Goal: Information Seeking & Learning: Learn about a topic

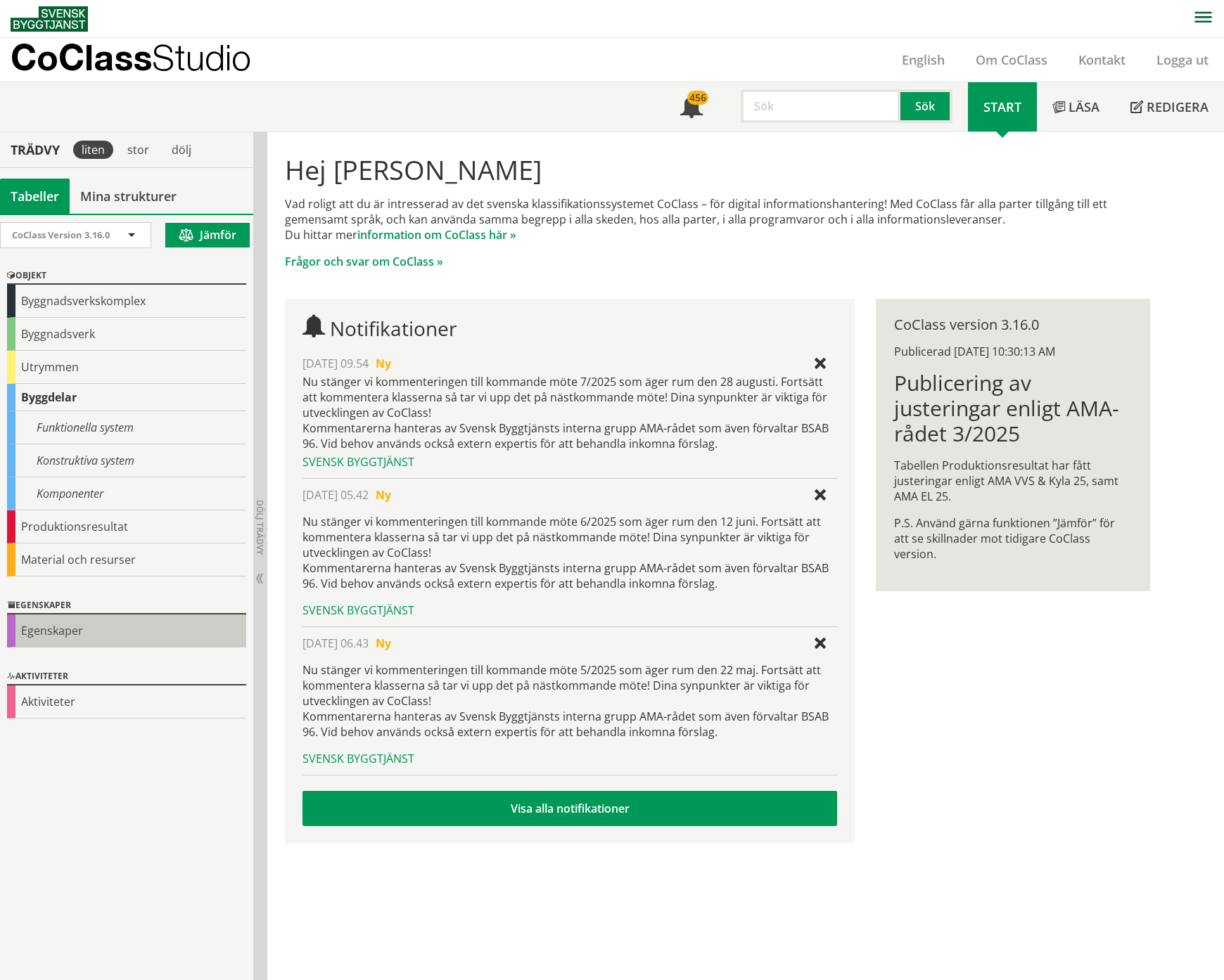
click at [55, 642] on div "Egenskaper" at bounding box center [126, 631] width 239 height 33
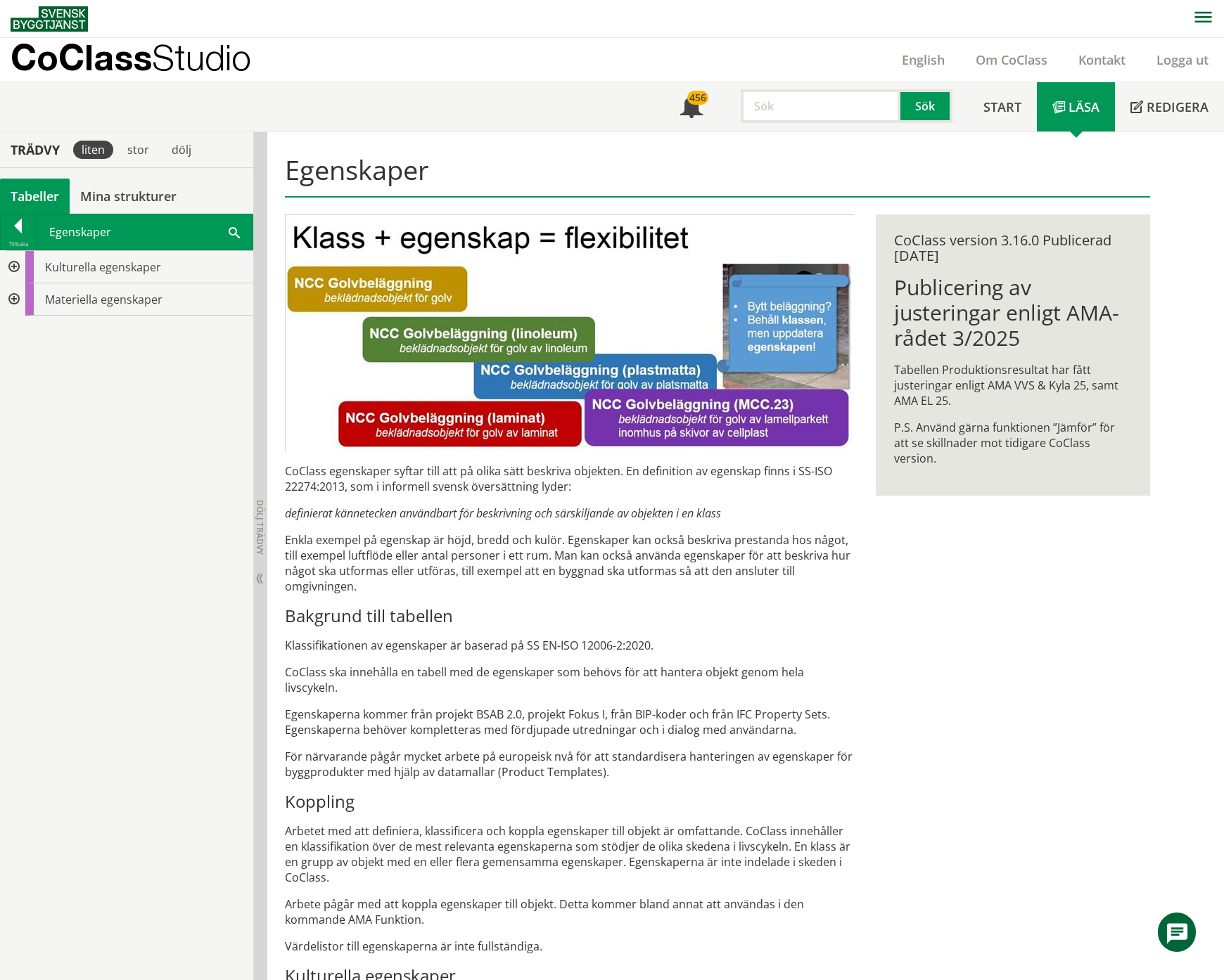
click at [12, 269] on div at bounding box center [12, 267] width 25 height 32
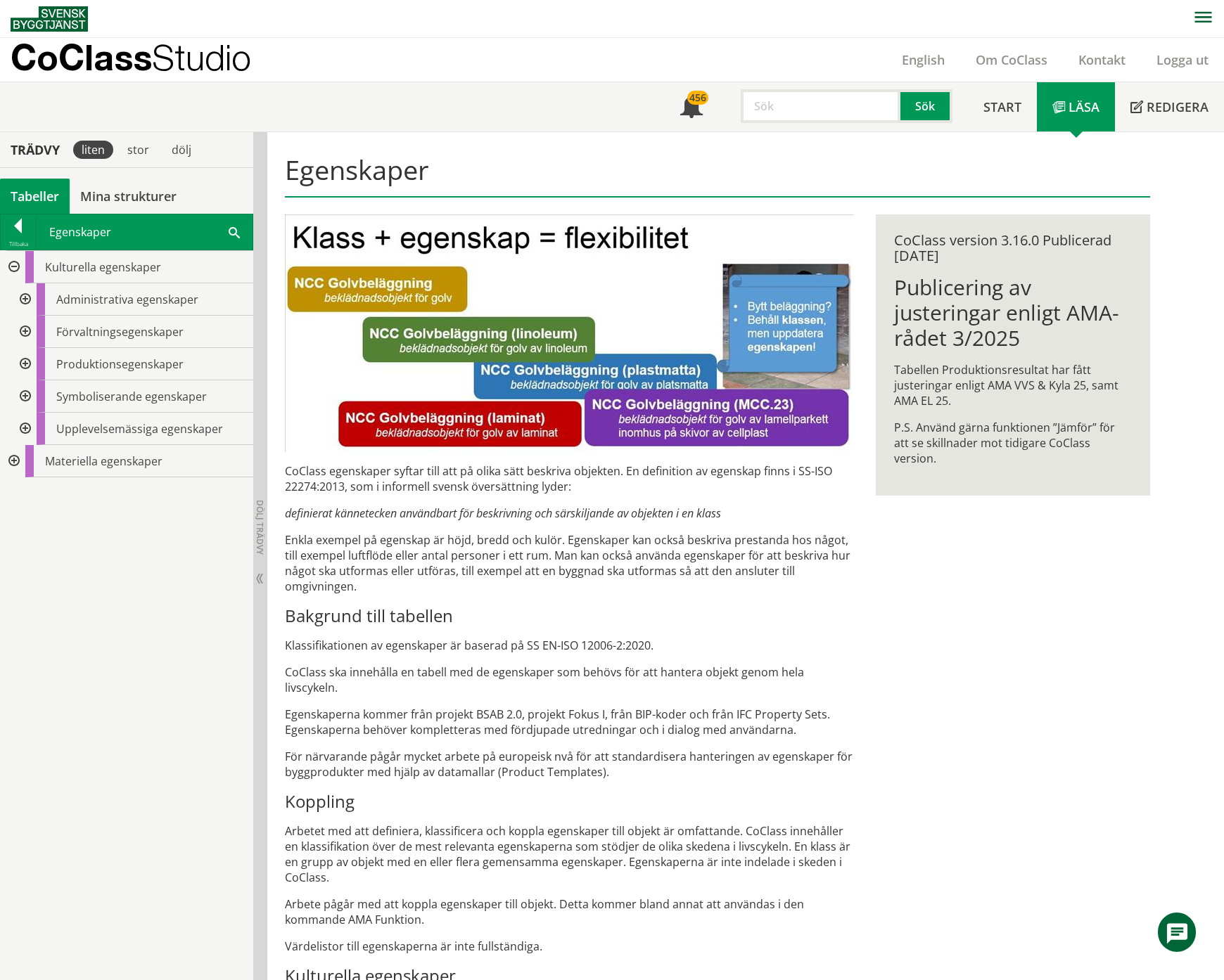
click at [25, 300] on div at bounding box center [24, 299] width 25 height 32
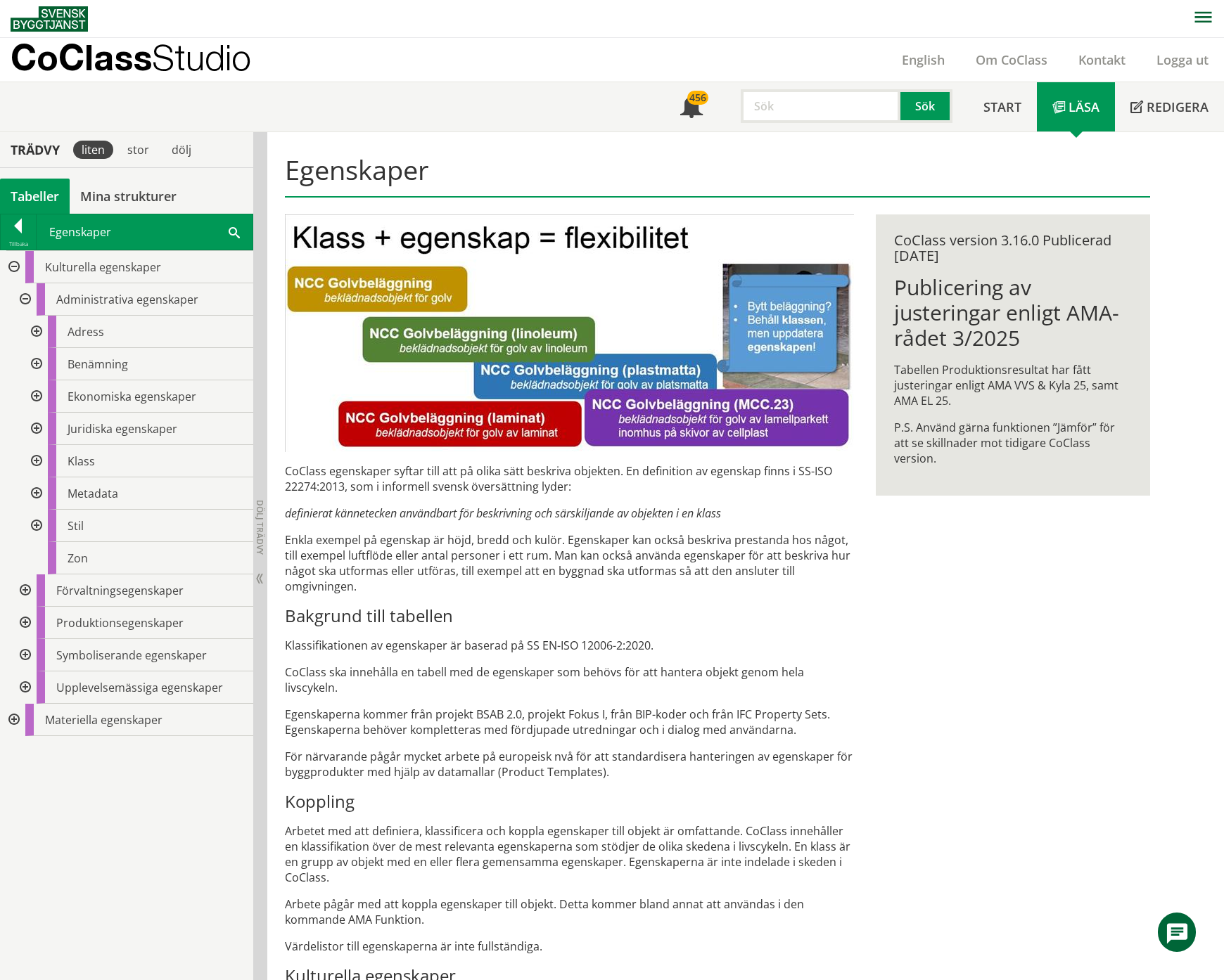
click at [32, 330] on div at bounding box center [35, 332] width 25 height 32
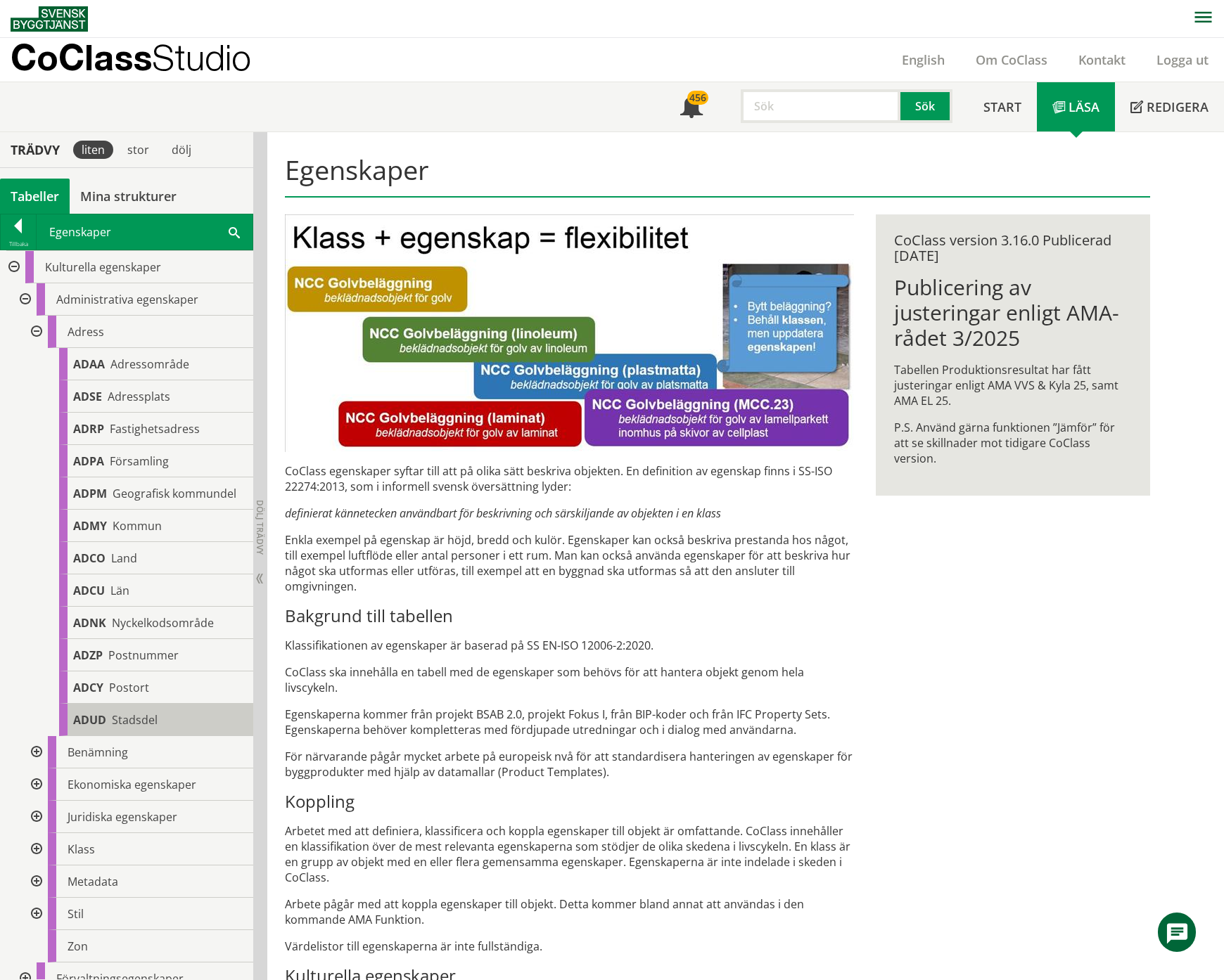
click at [136, 728] on span "Stadsdel" at bounding box center [134, 719] width 45 height 15
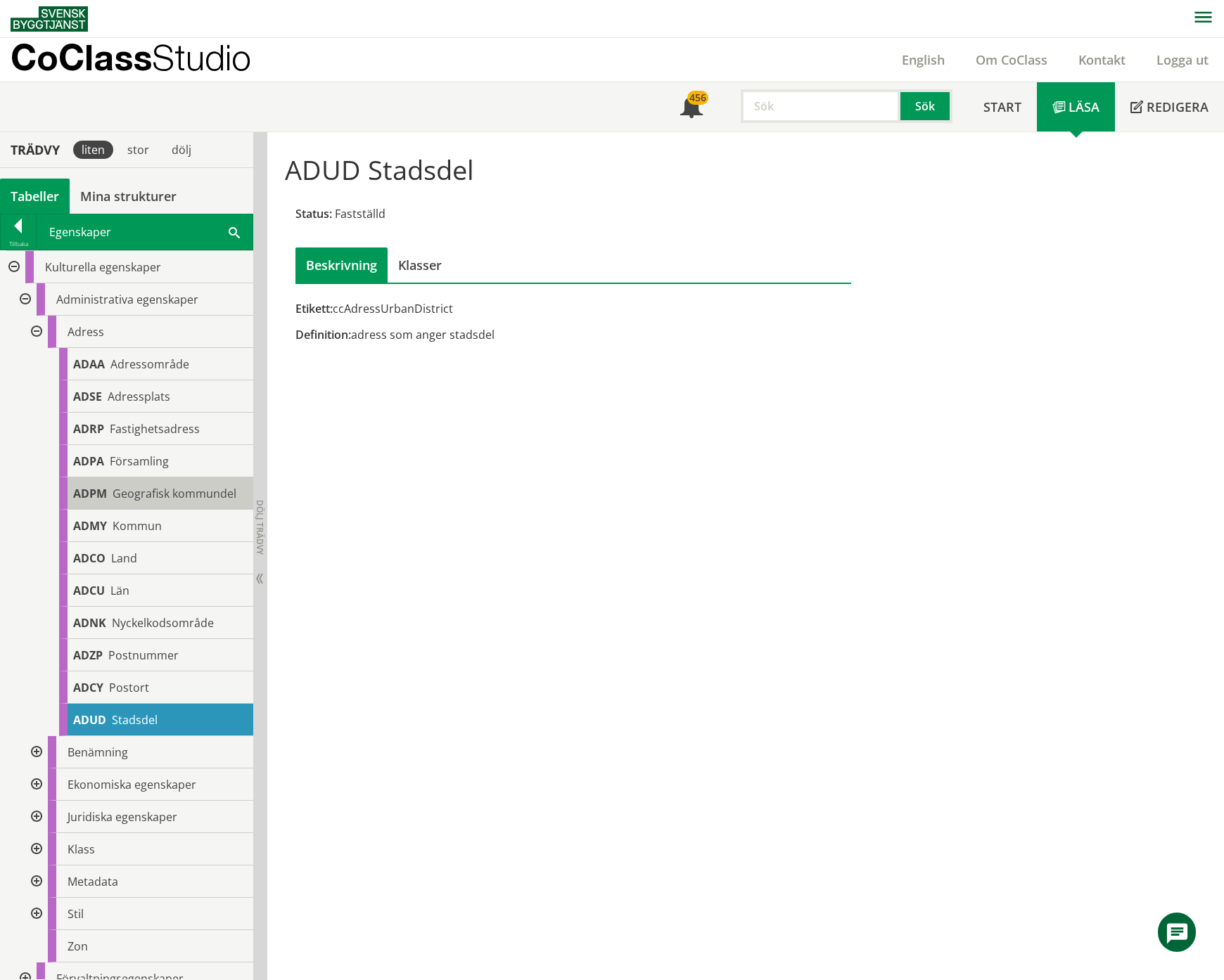
click at [150, 506] on div "ADPM Geografisk kommundel" at bounding box center [156, 494] width 194 height 32
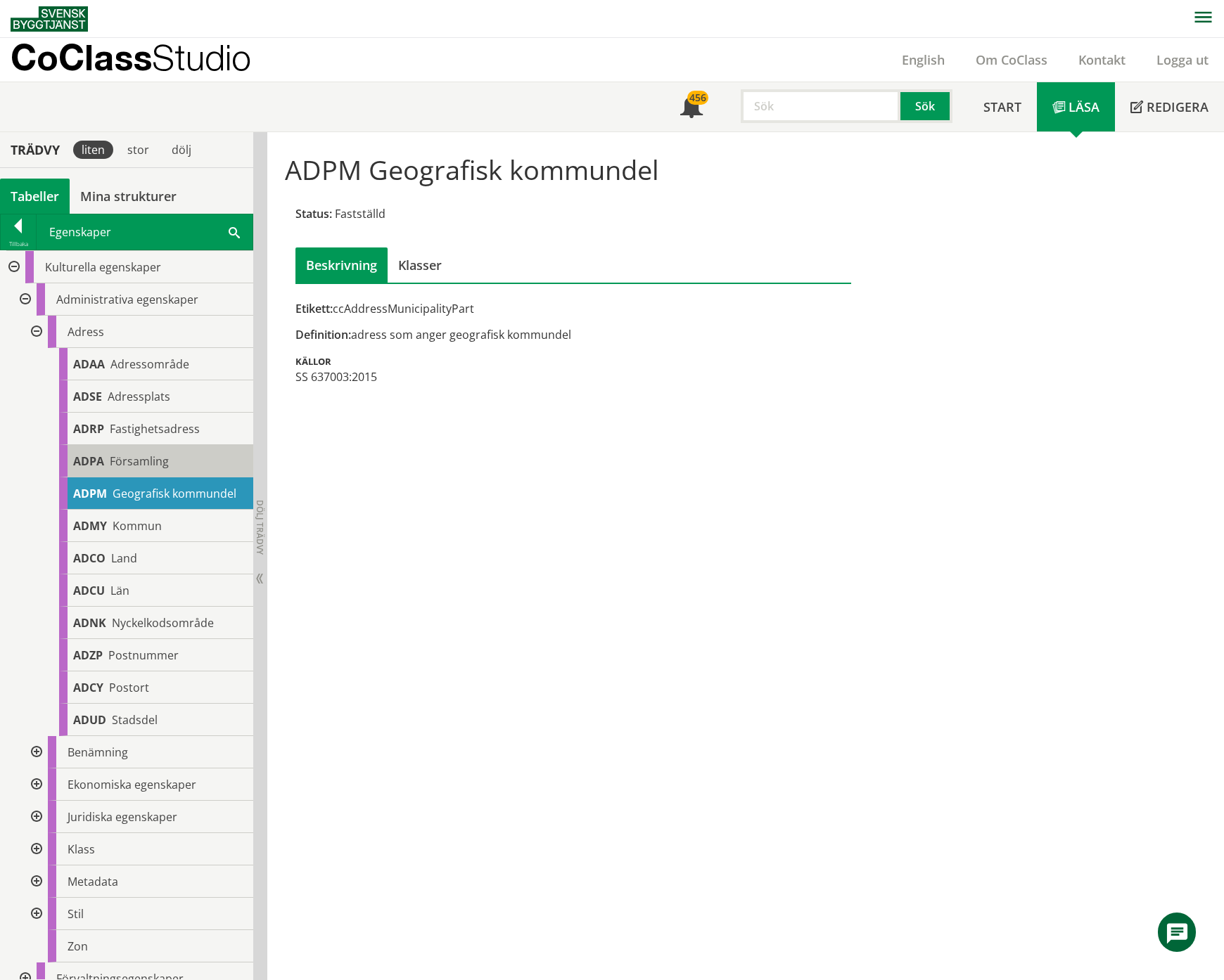
click at [156, 458] on span "Församling" at bounding box center [139, 461] width 59 height 15
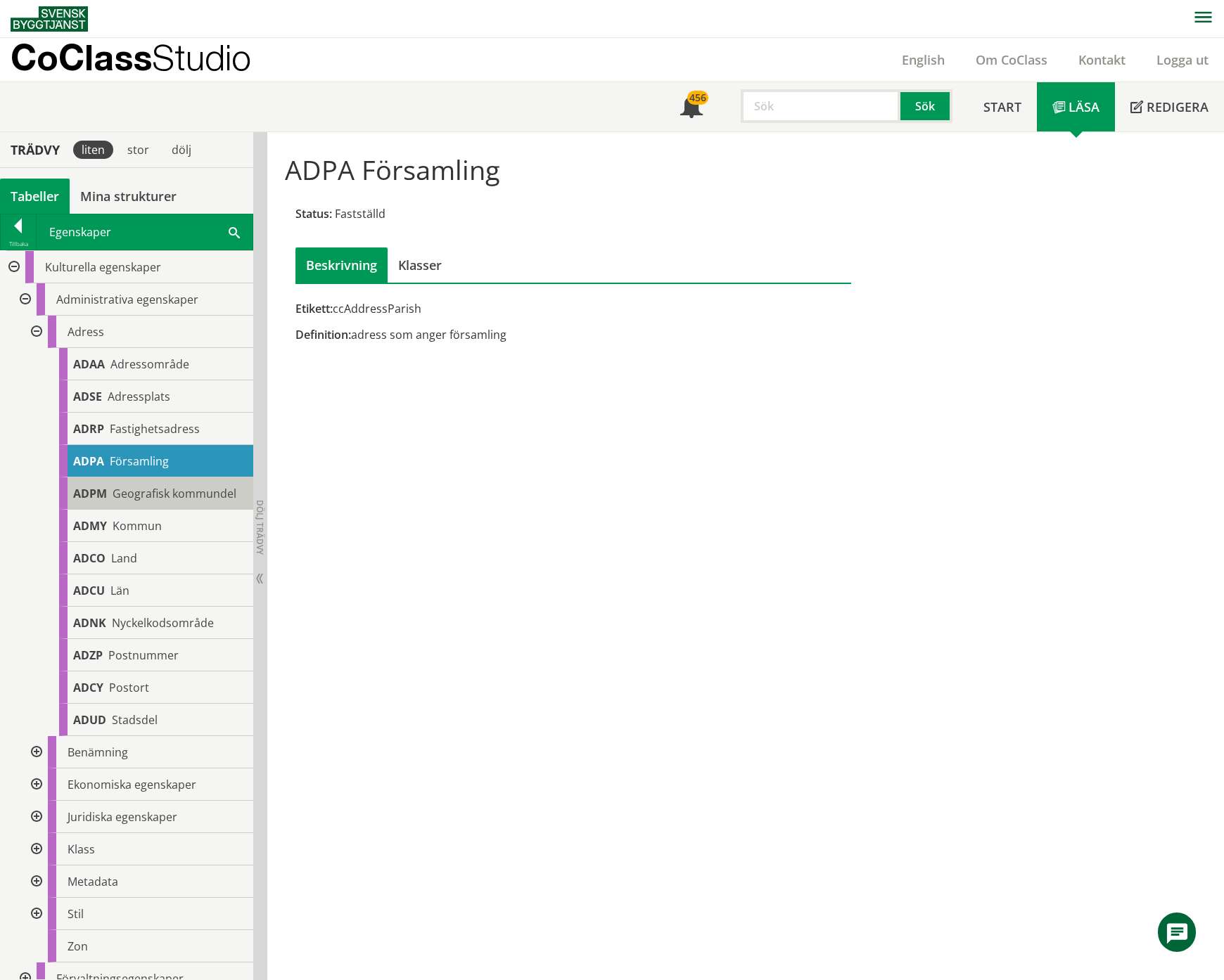
click at [150, 502] on div "ADPM Geografisk kommundel" at bounding box center [156, 494] width 194 height 32
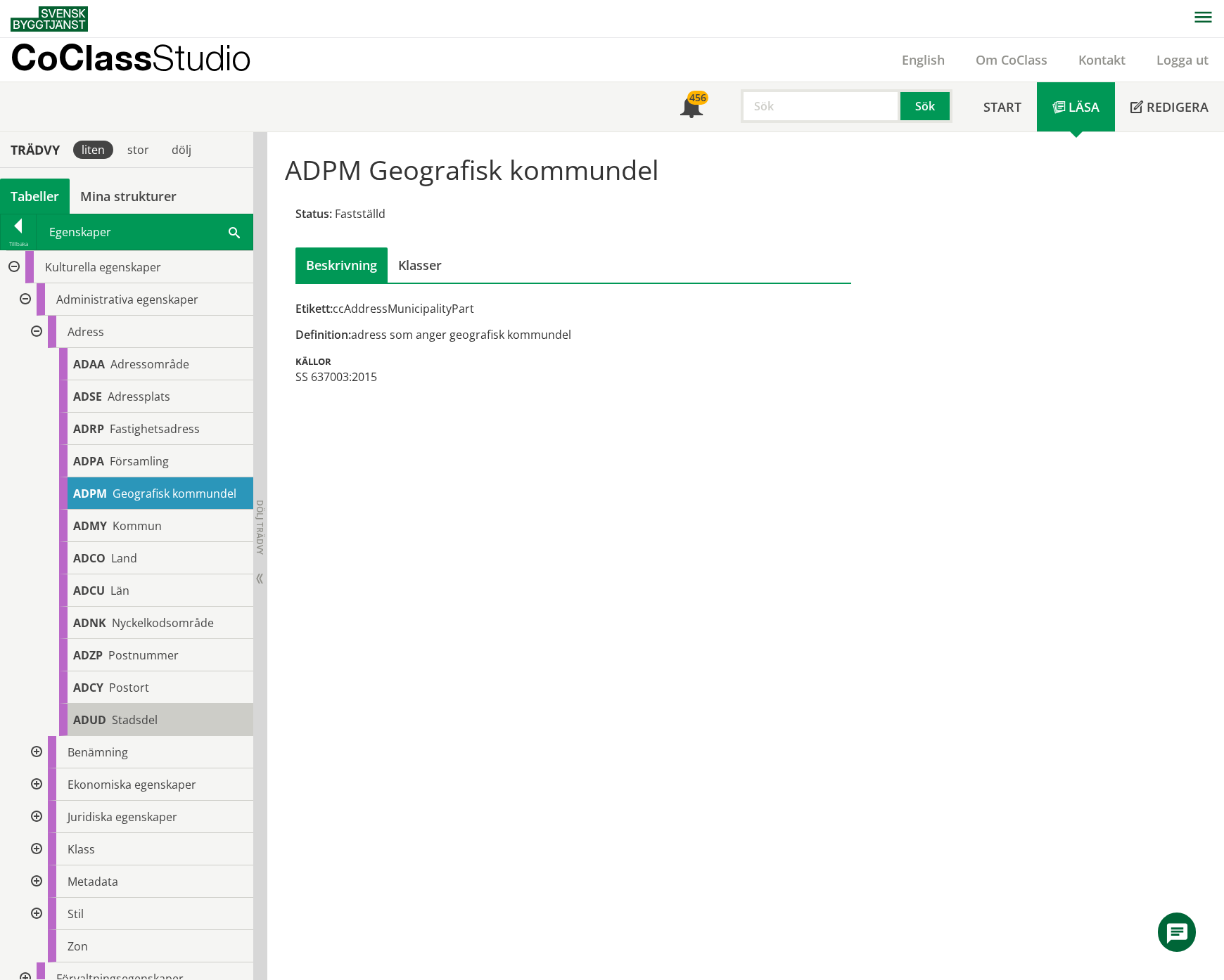
click at [117, 735] on body "AMA AMA Beskrivningsverktyg AMA Funktion BSAB Bygginfo Byggjura Byggkatalogen […" at bounding box center [612, 490] width 1224 height 980
click at [130, 728] on span "Stadsdel" at bounding box center [134, 719] width 45 height 15
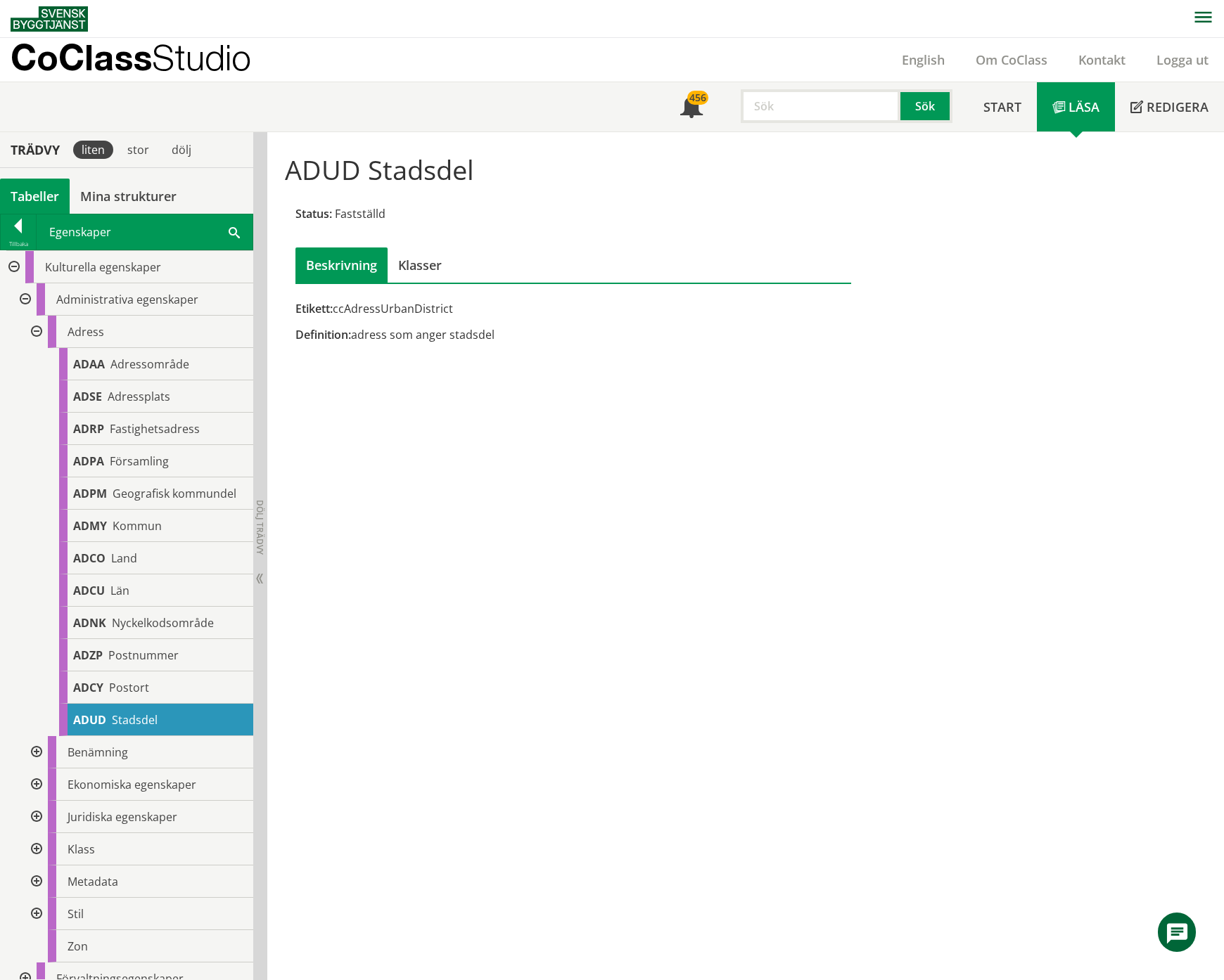
click at [38, 335] on div at bounding box center [35, 332] width 25 height 32
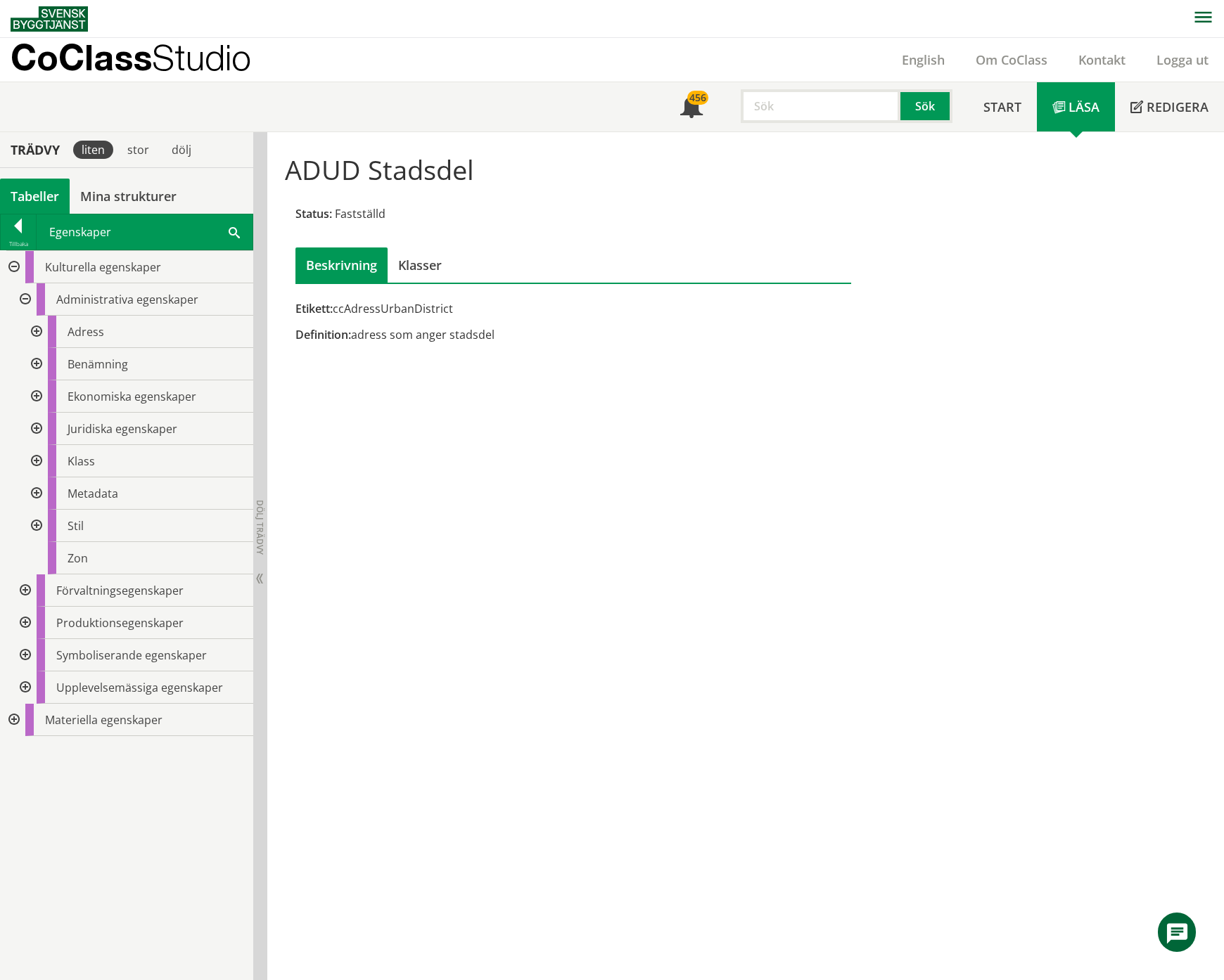
click at [38, 335] on div at bounding box center [35, 332] width 25 height 32
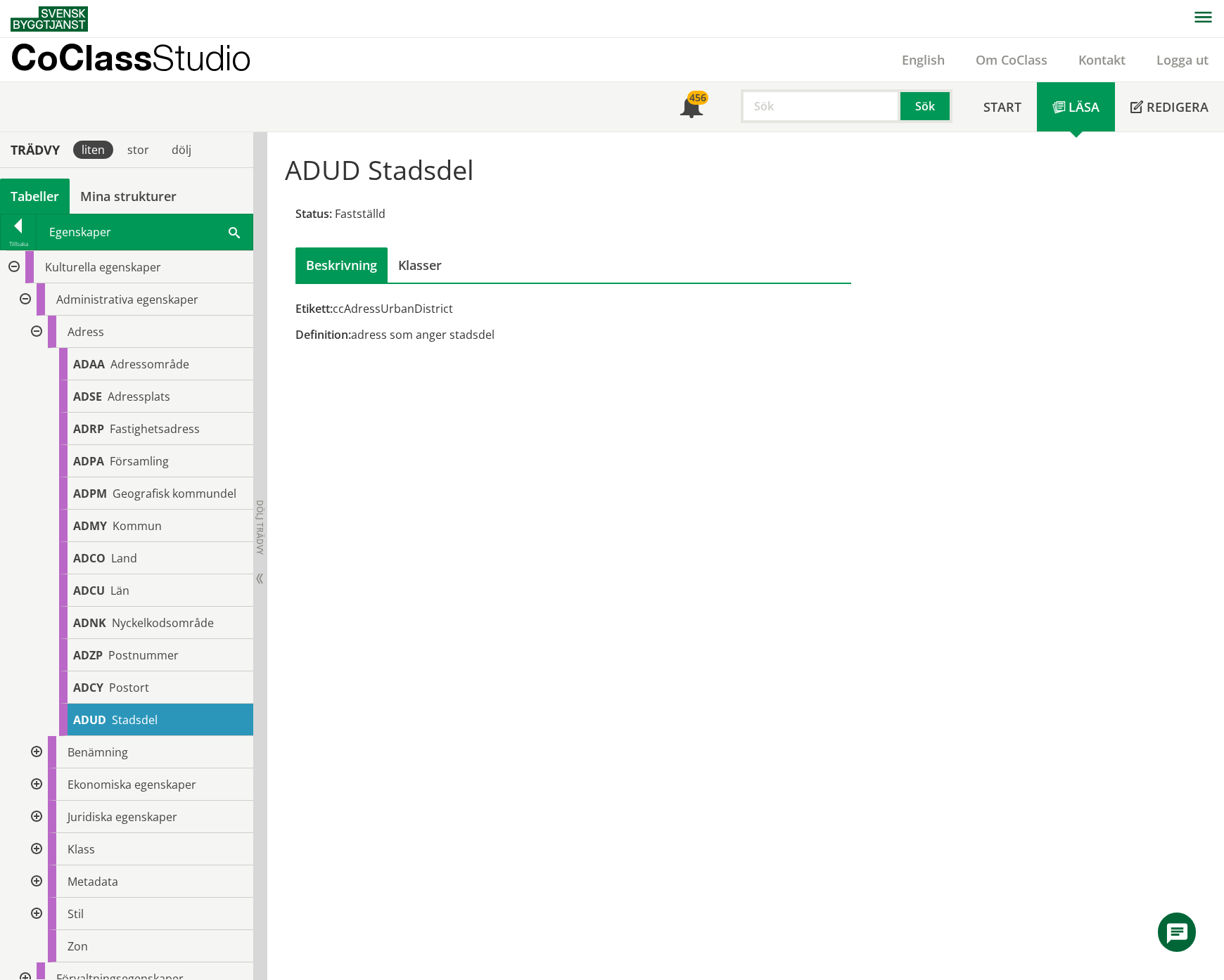
click at [38, 335] on div at bounding box center [35, 332] width 25 height 32
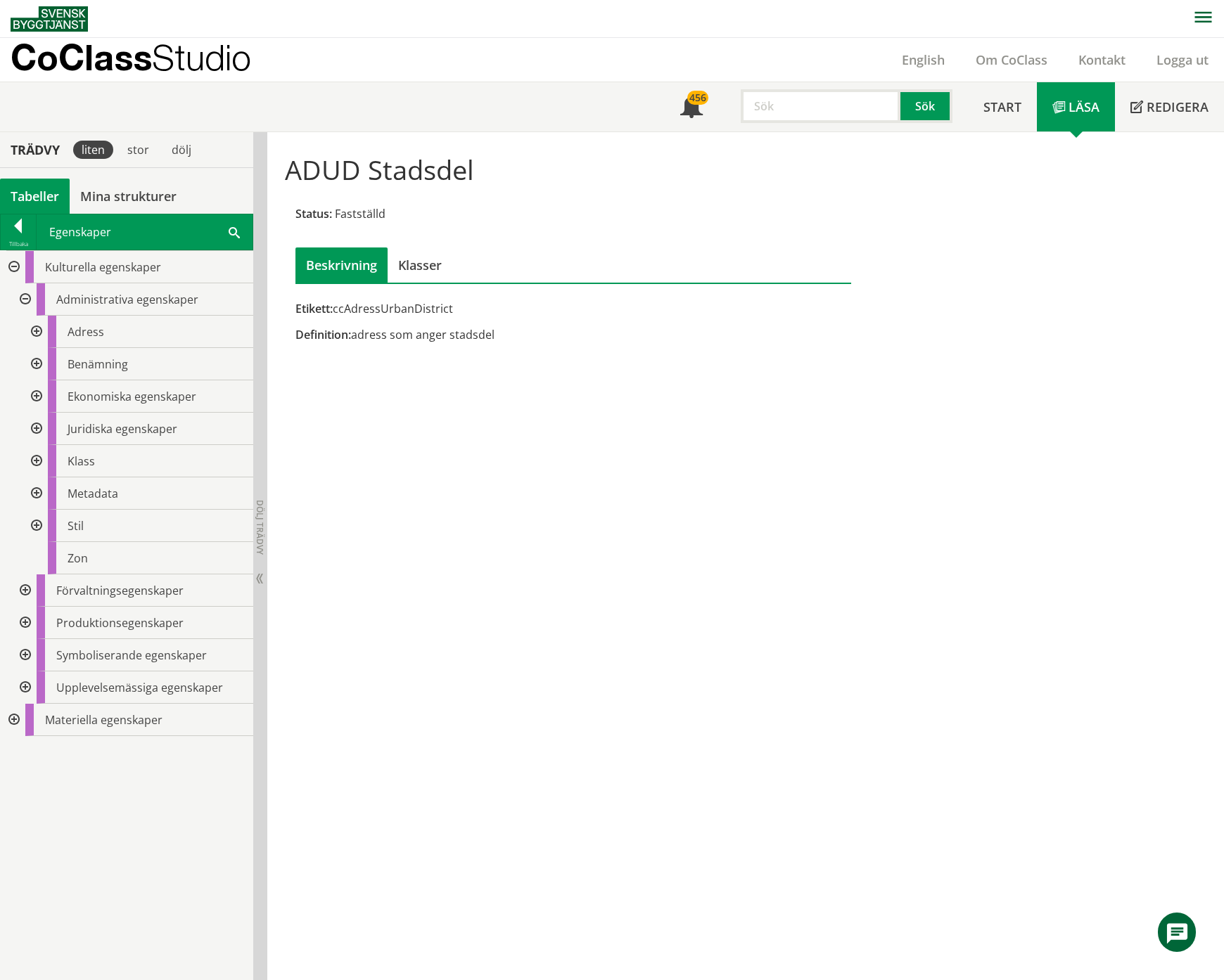
click at [37, 364] on div at bounding box center [35, 364] width 25 height 32
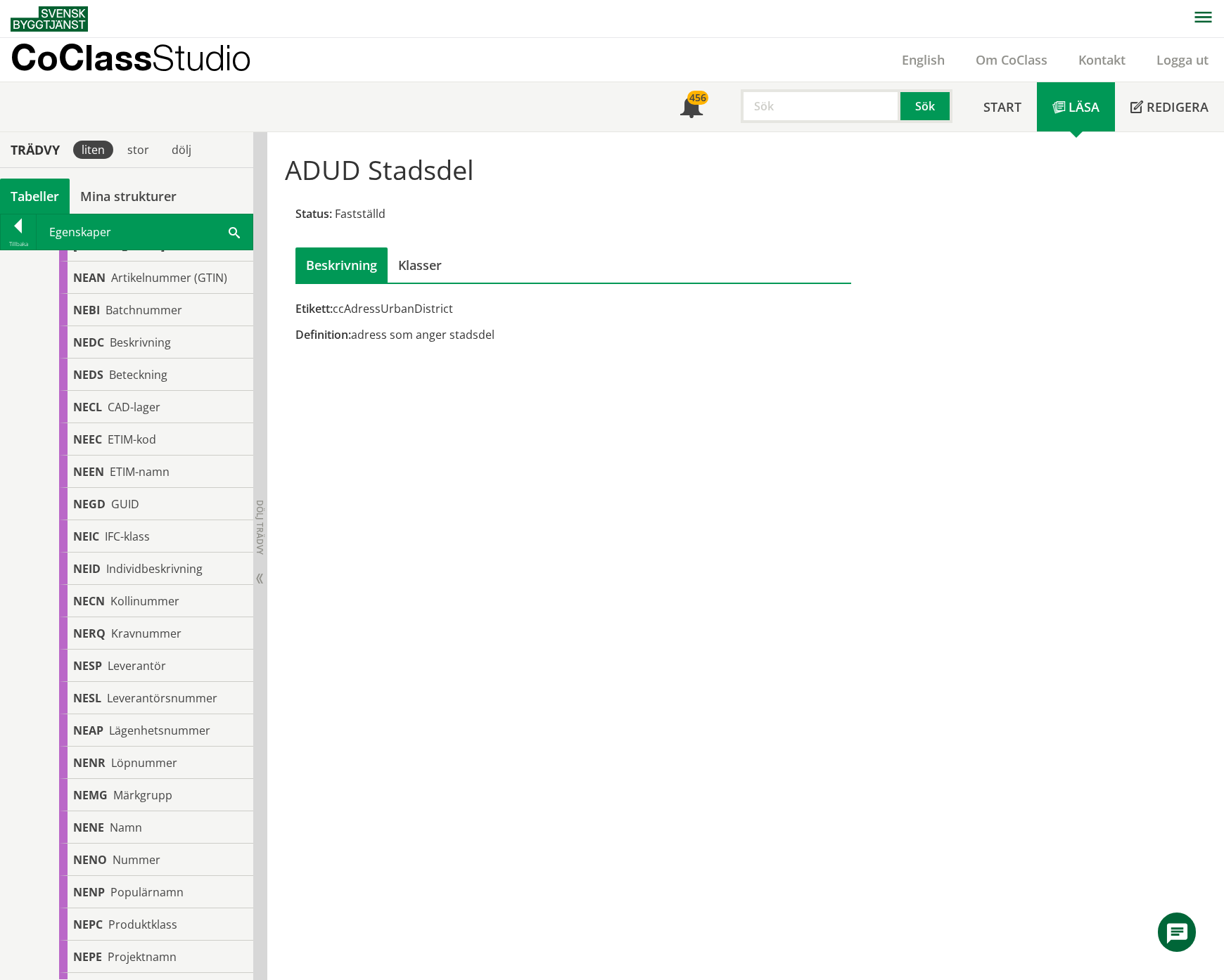
scroll to position [281, 0]
click at [139, 791] on span "Namn" at bounding box center [126, 794] width 32 height 15
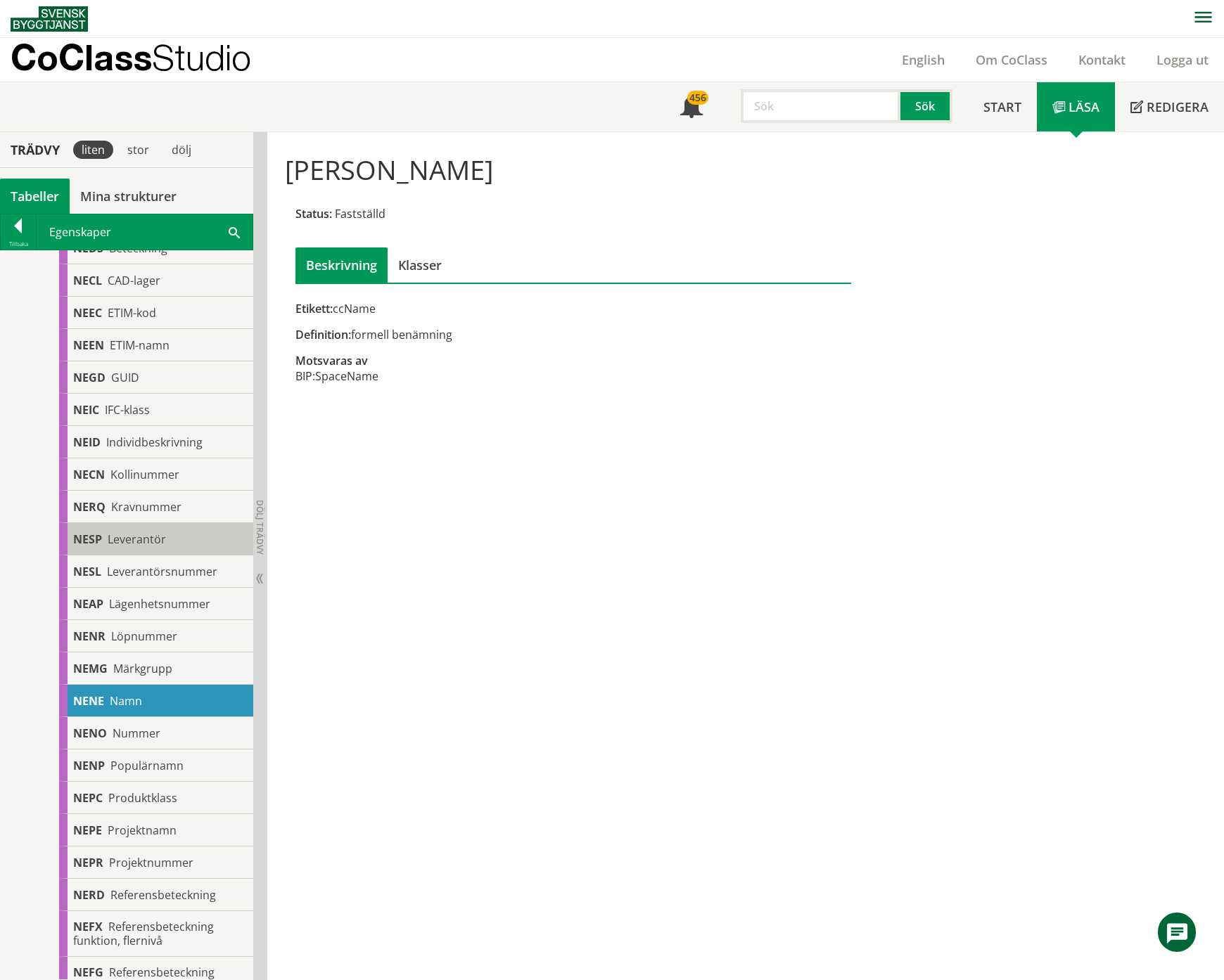
scroll to position [656, 0]
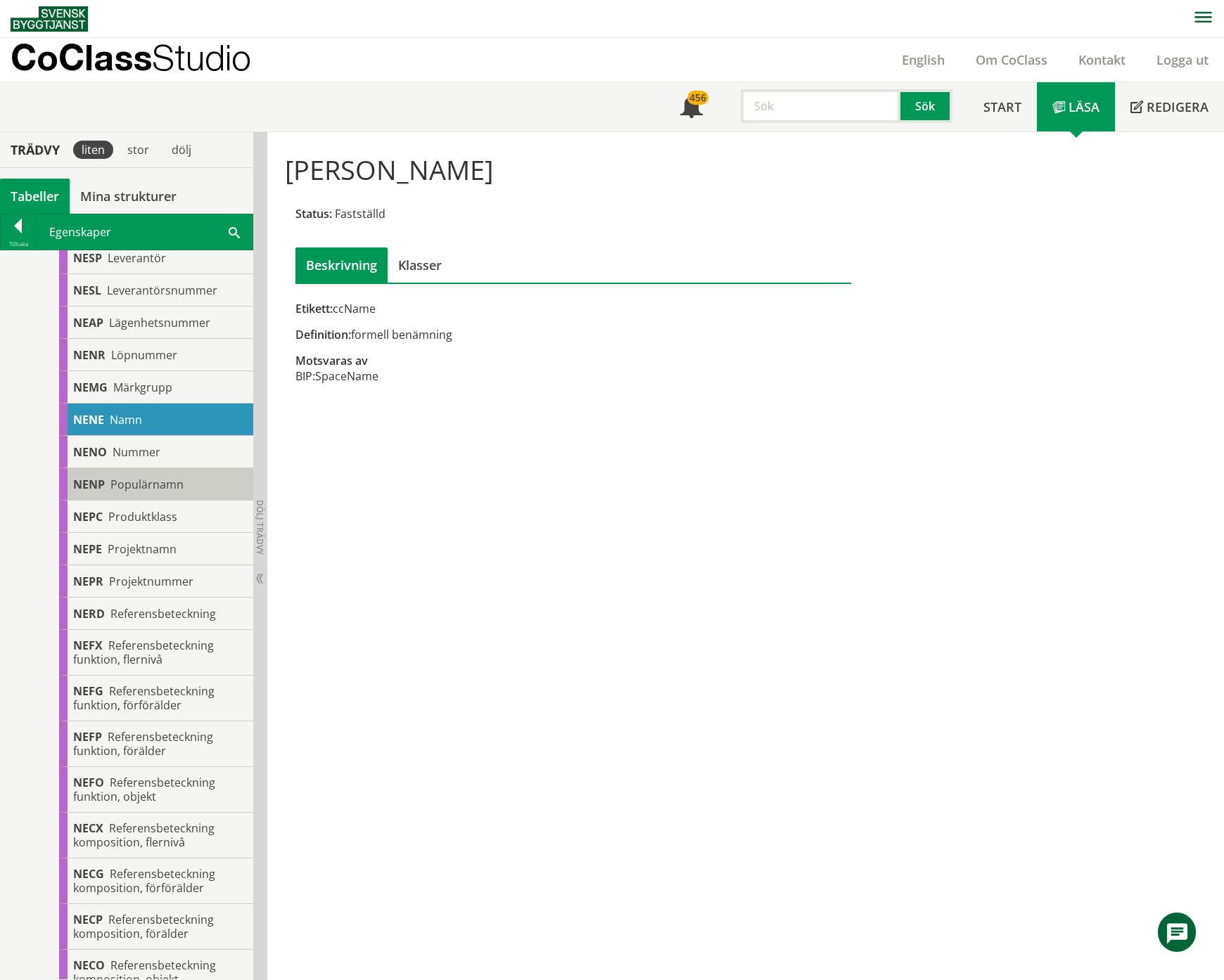
click at [173, 482] on span "Populärnamn" at bounding box center [147, 484] width 73 height 15
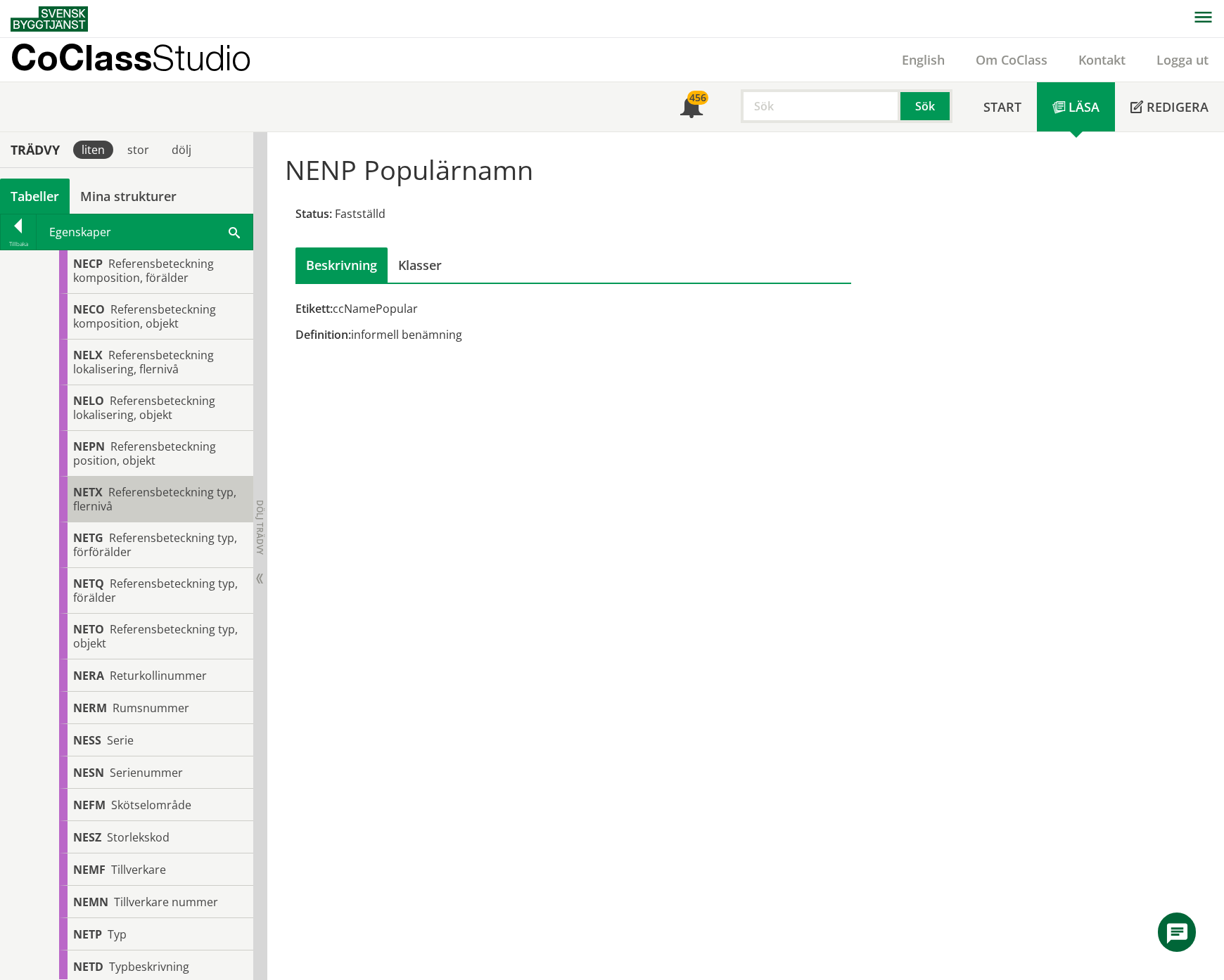
scroll to position [1593, 0]
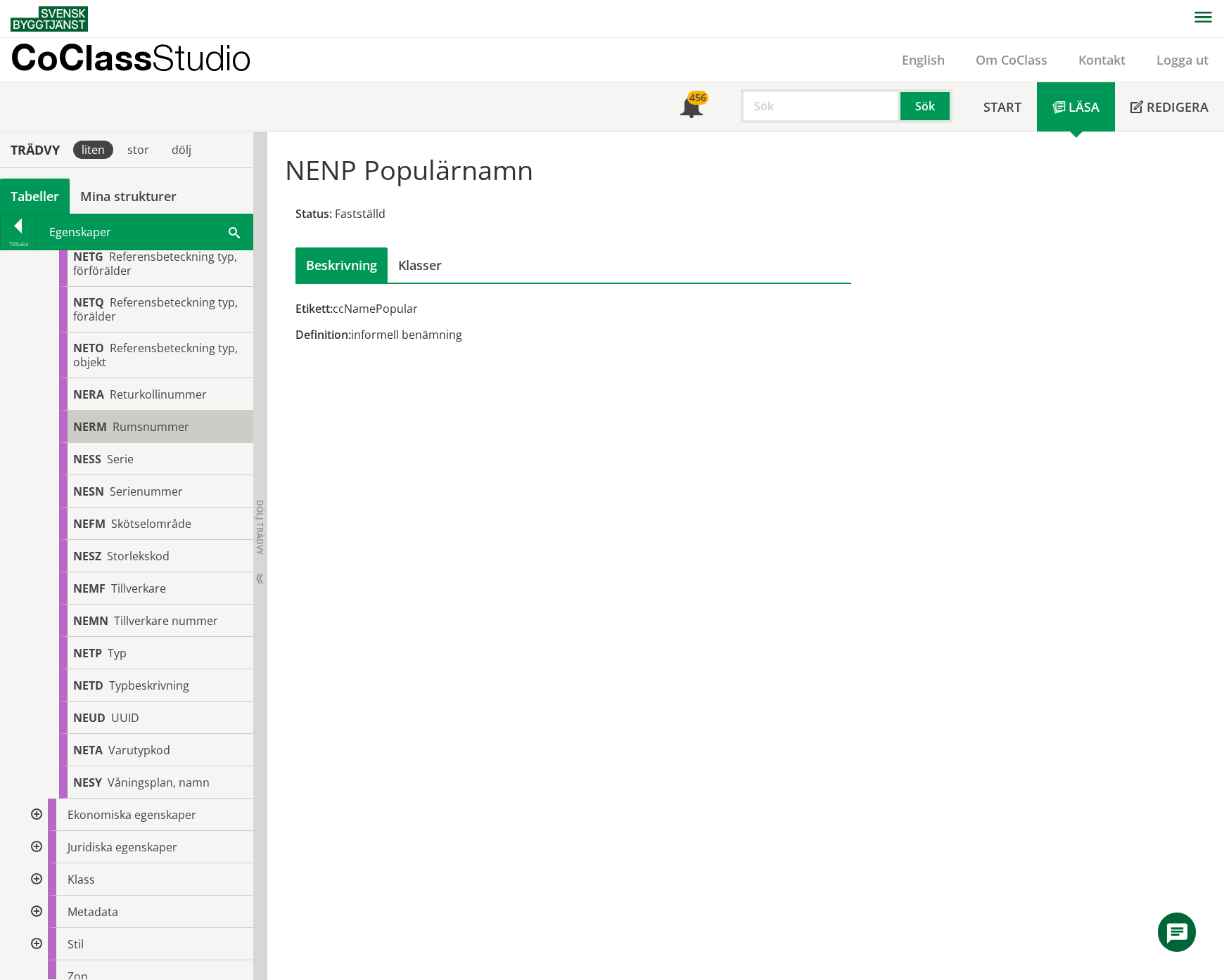
click at [150, 428] on span "Rumsnummer" at bounding box center [150, 426] width 77 height 15
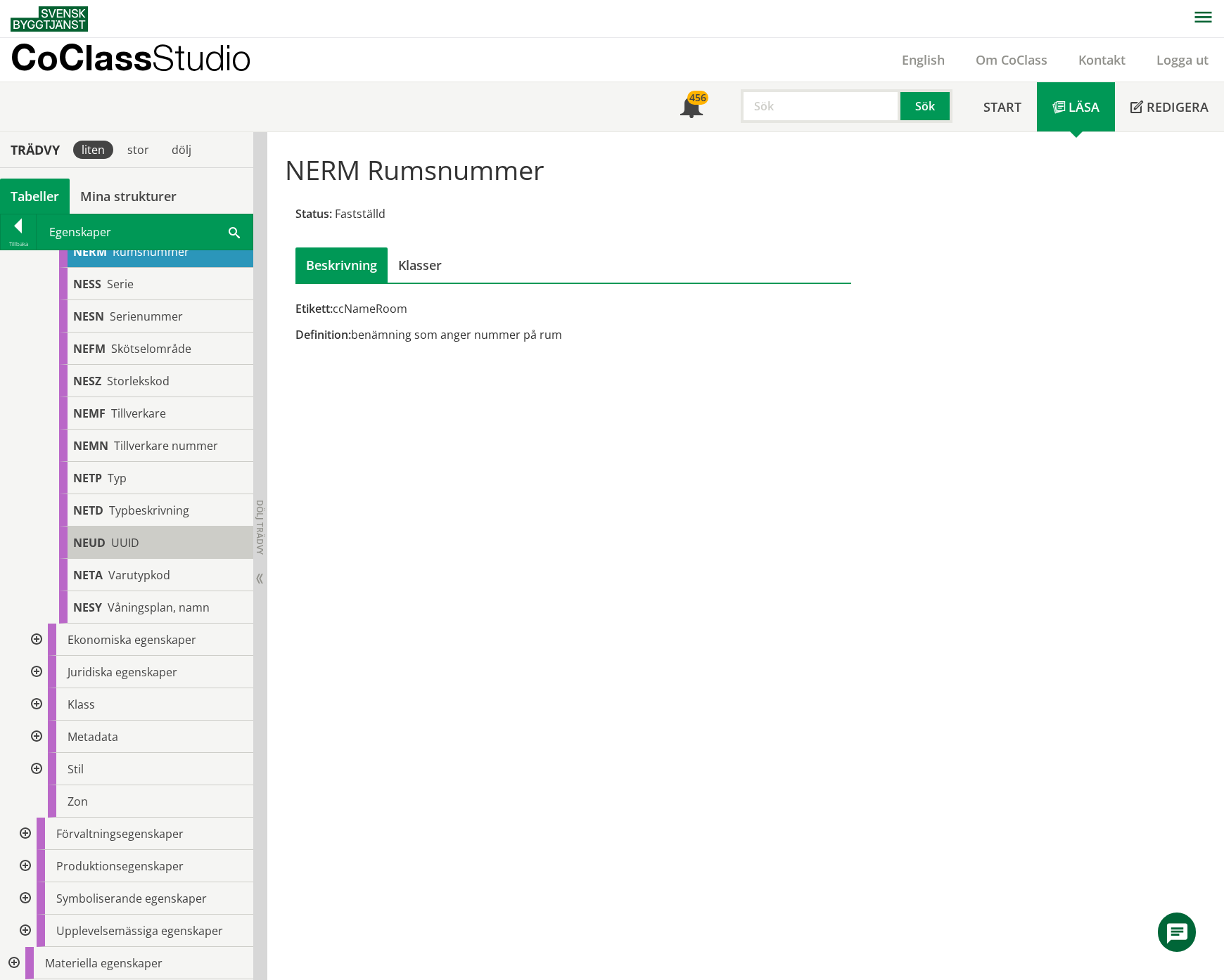
scroll to position [1772, 0]
click at [34, 642] on div at bounding box center [35, 640] width 25 height 32
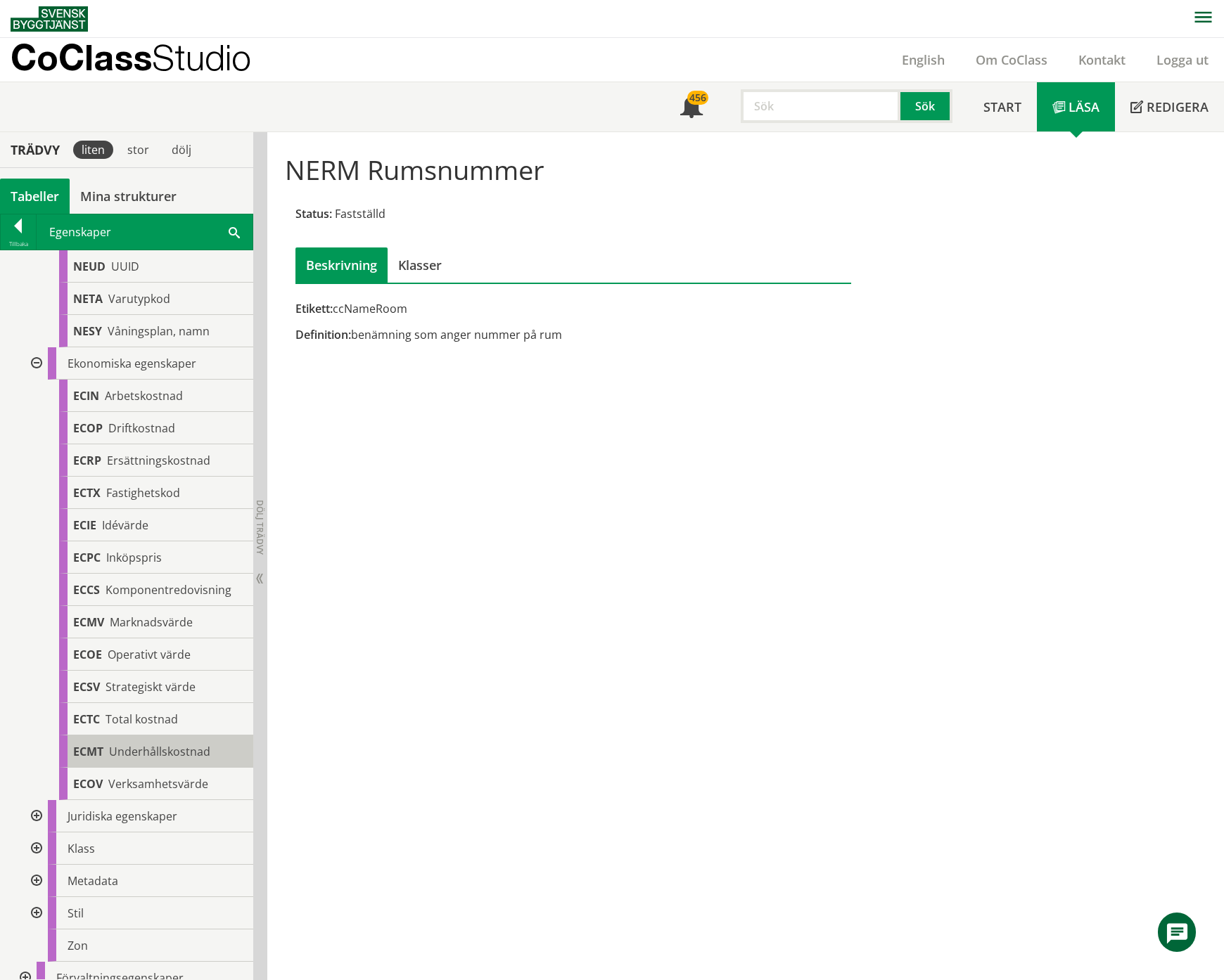
scroll to position [2192, 0]
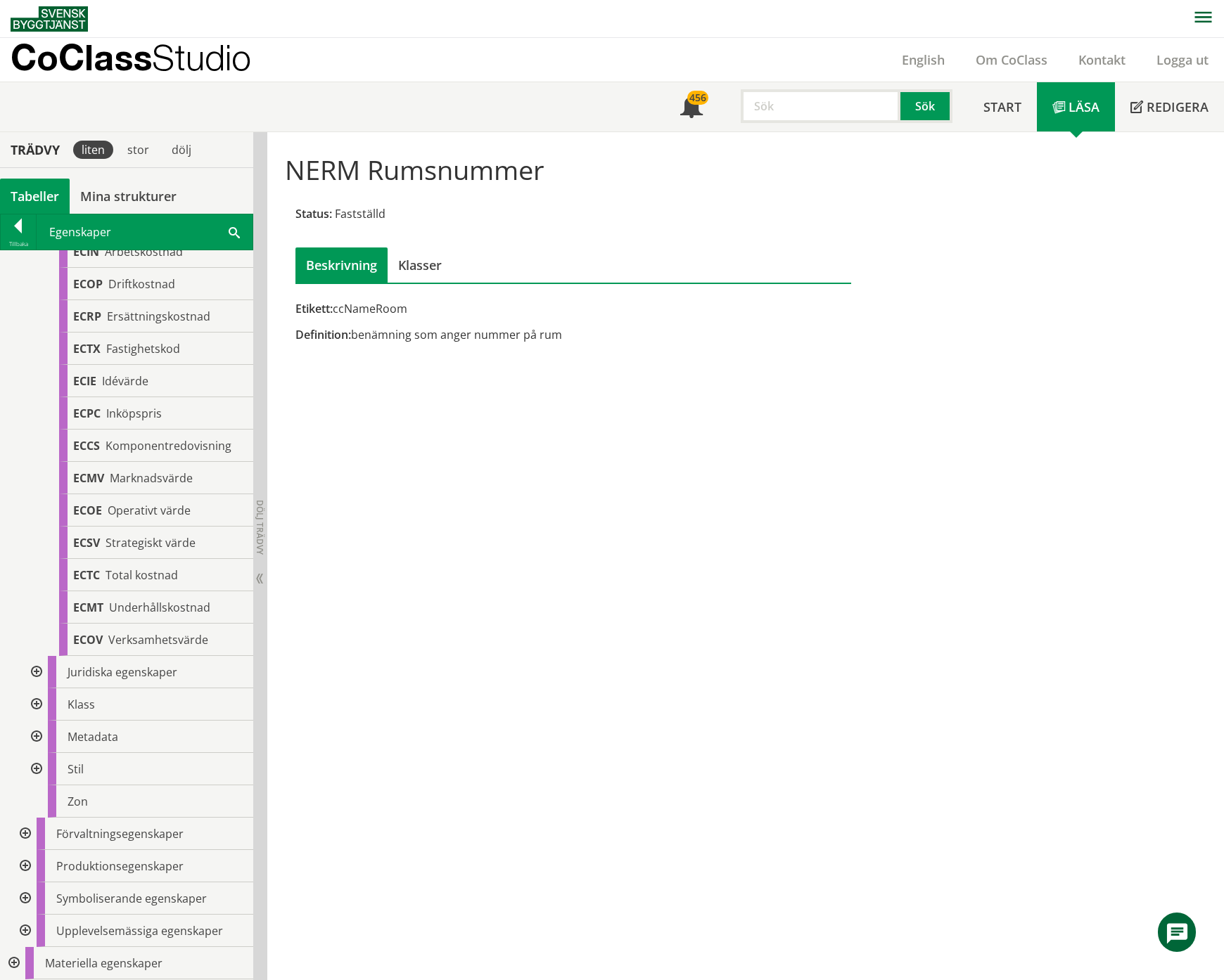
click at [37, 676] on div at bounding box center [35, 672] width 25 height 32
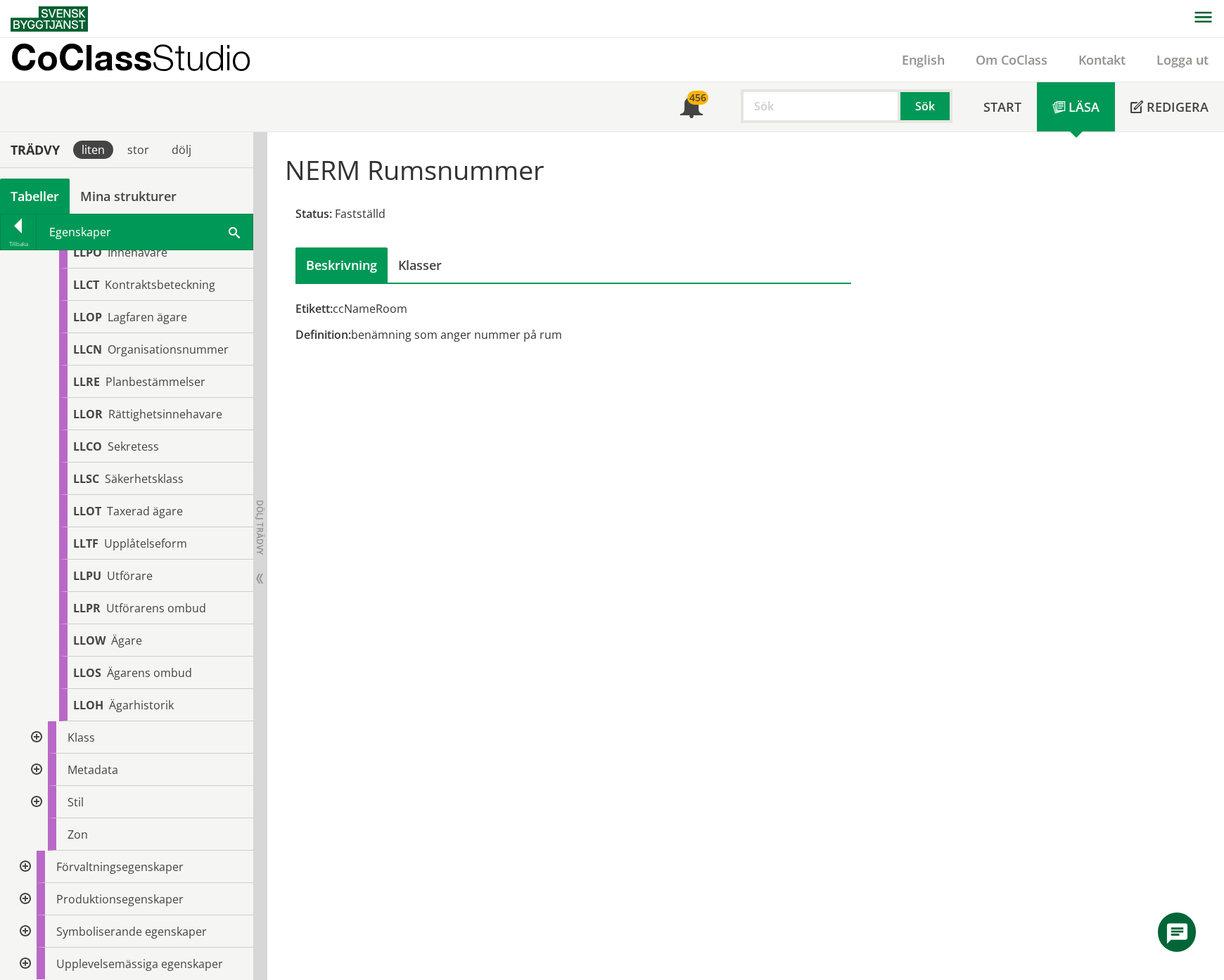
scroll to position [3036, 0]
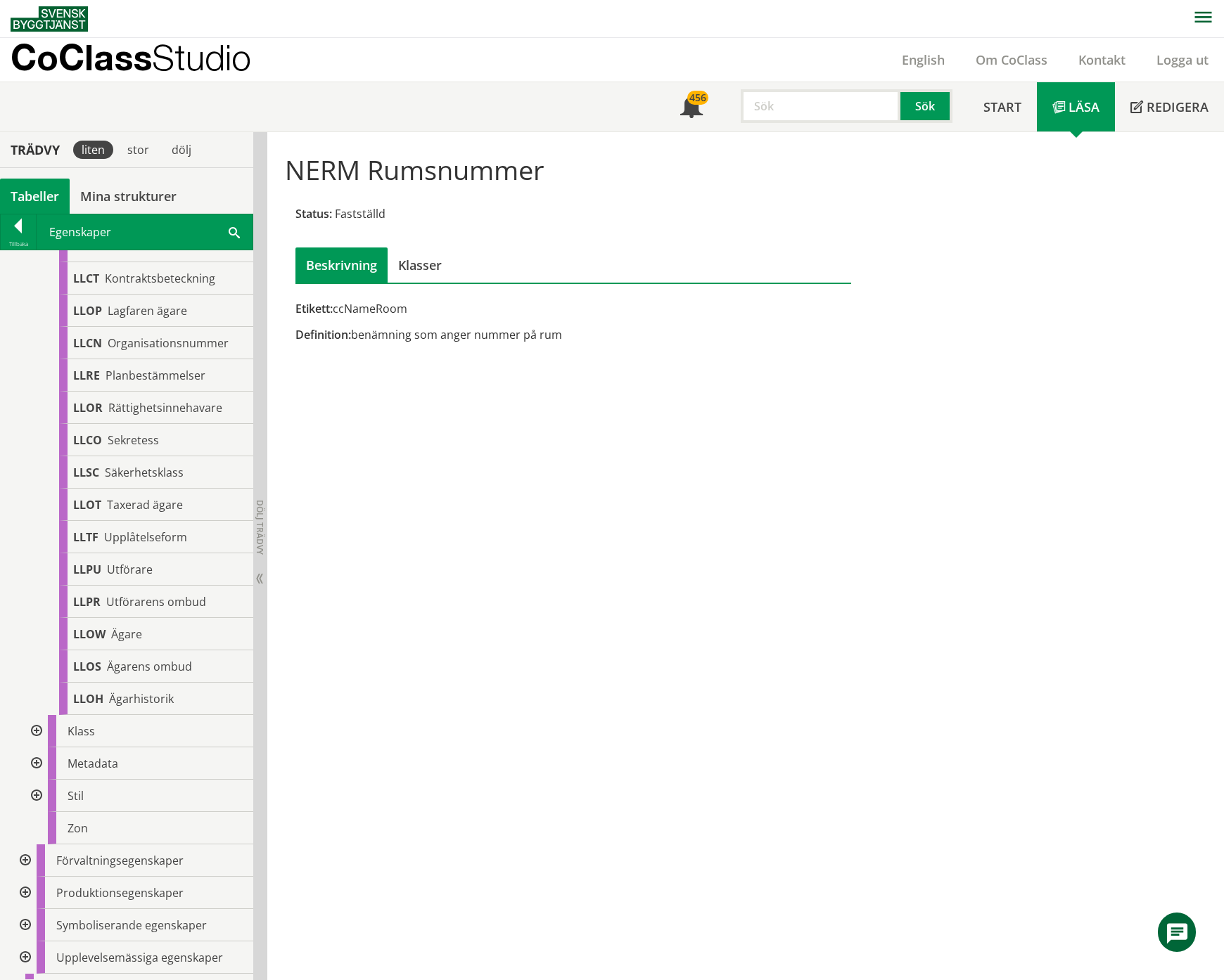
click at [38, 735] on div at bounding box center [35, 732] width 25 height 32
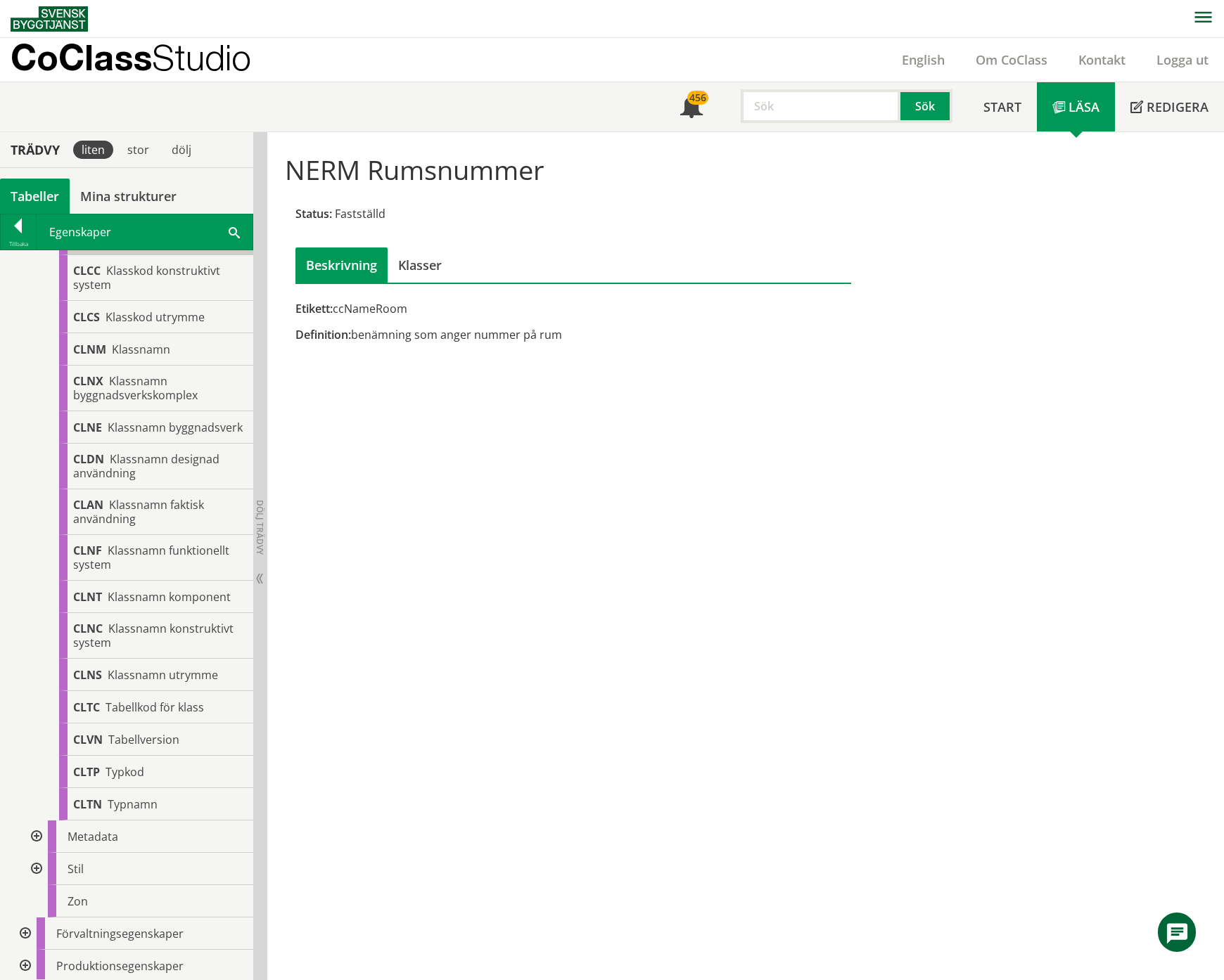
scroll to position [3973, 0]
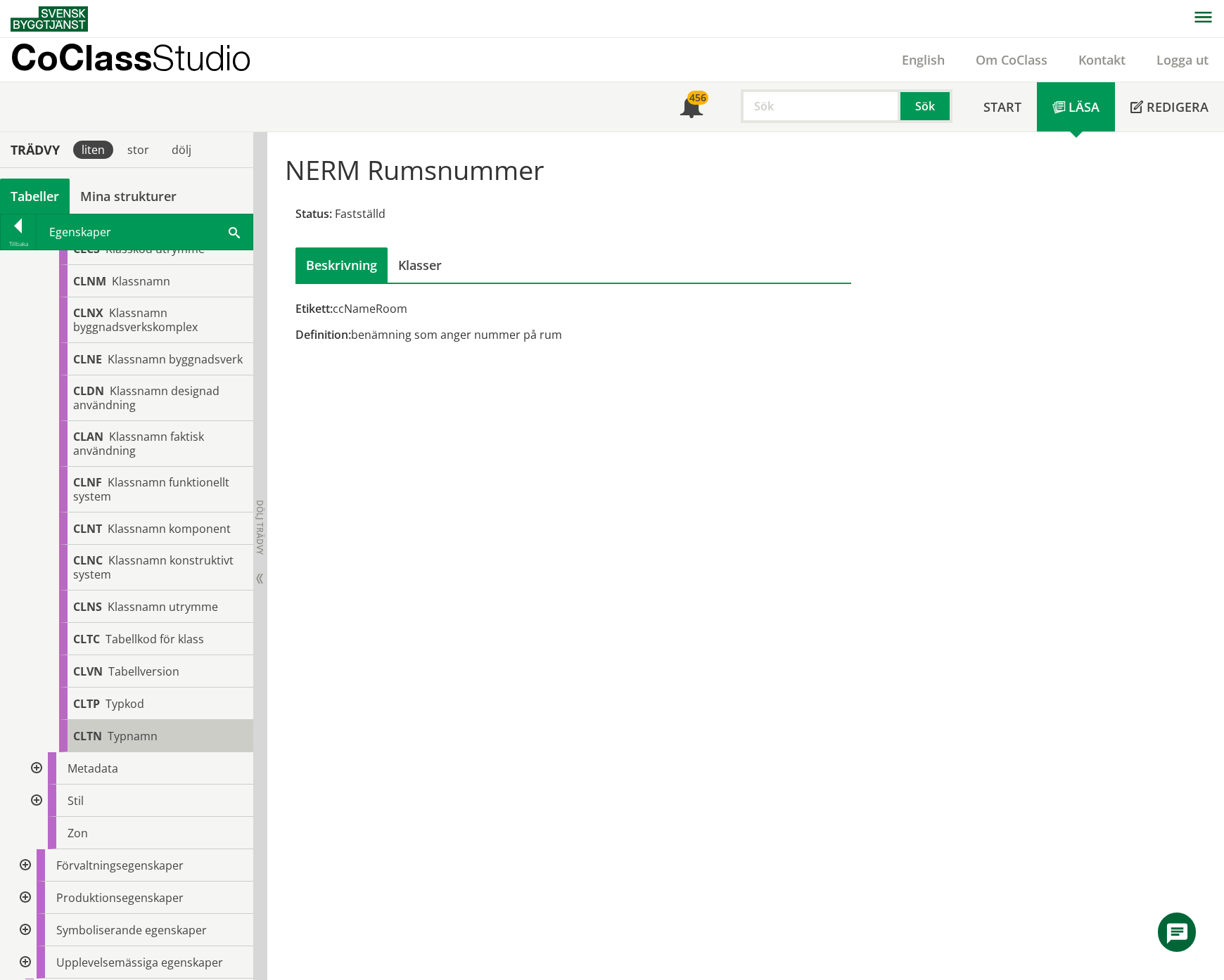
click at [159, 752] on div "CLTN Typnamn" at bounding box center [156, 736] width 194 height 32
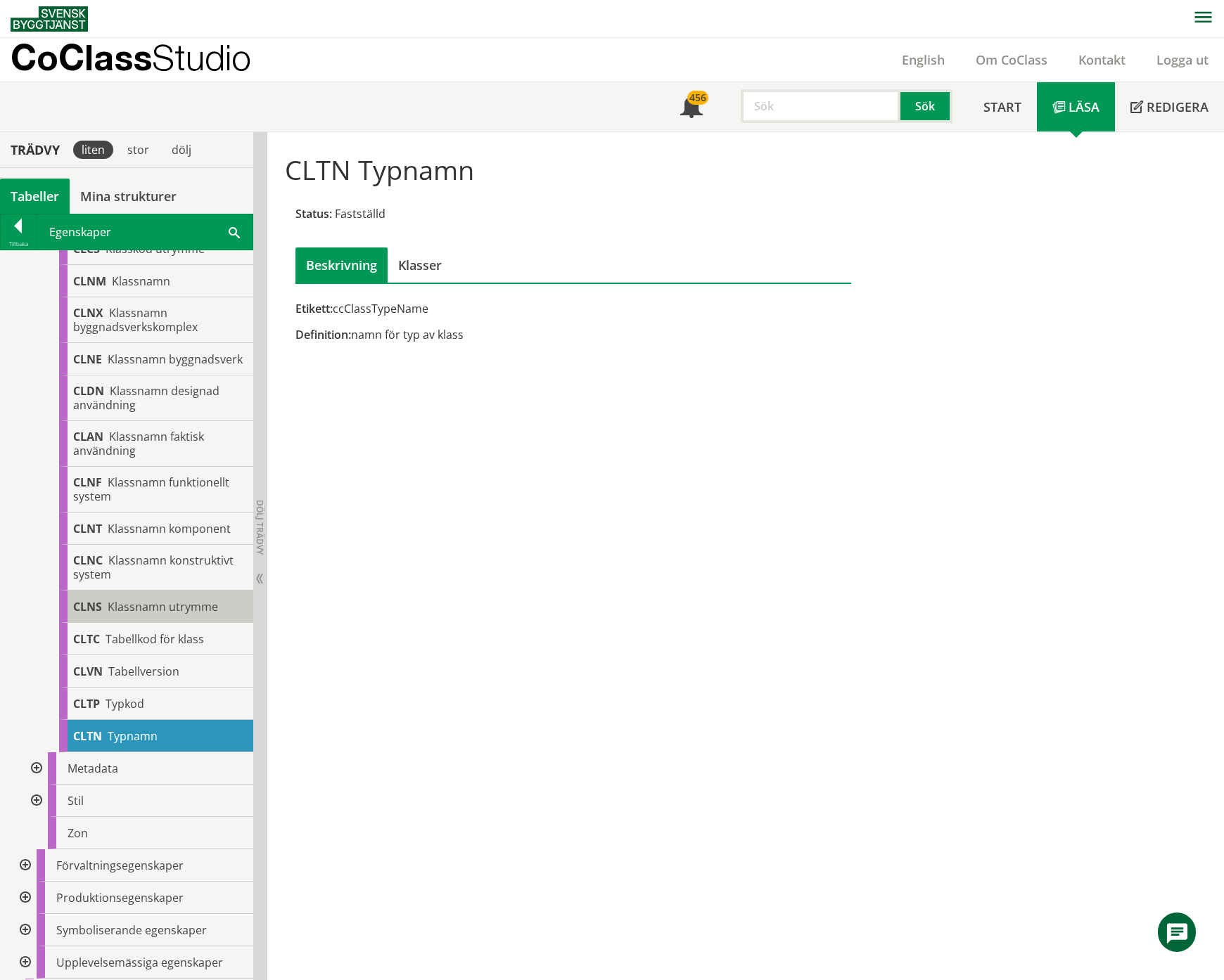
click at [174, 615] on span "Klassnamn utrymme" at bounding box center [163, 606] width 110 height 15
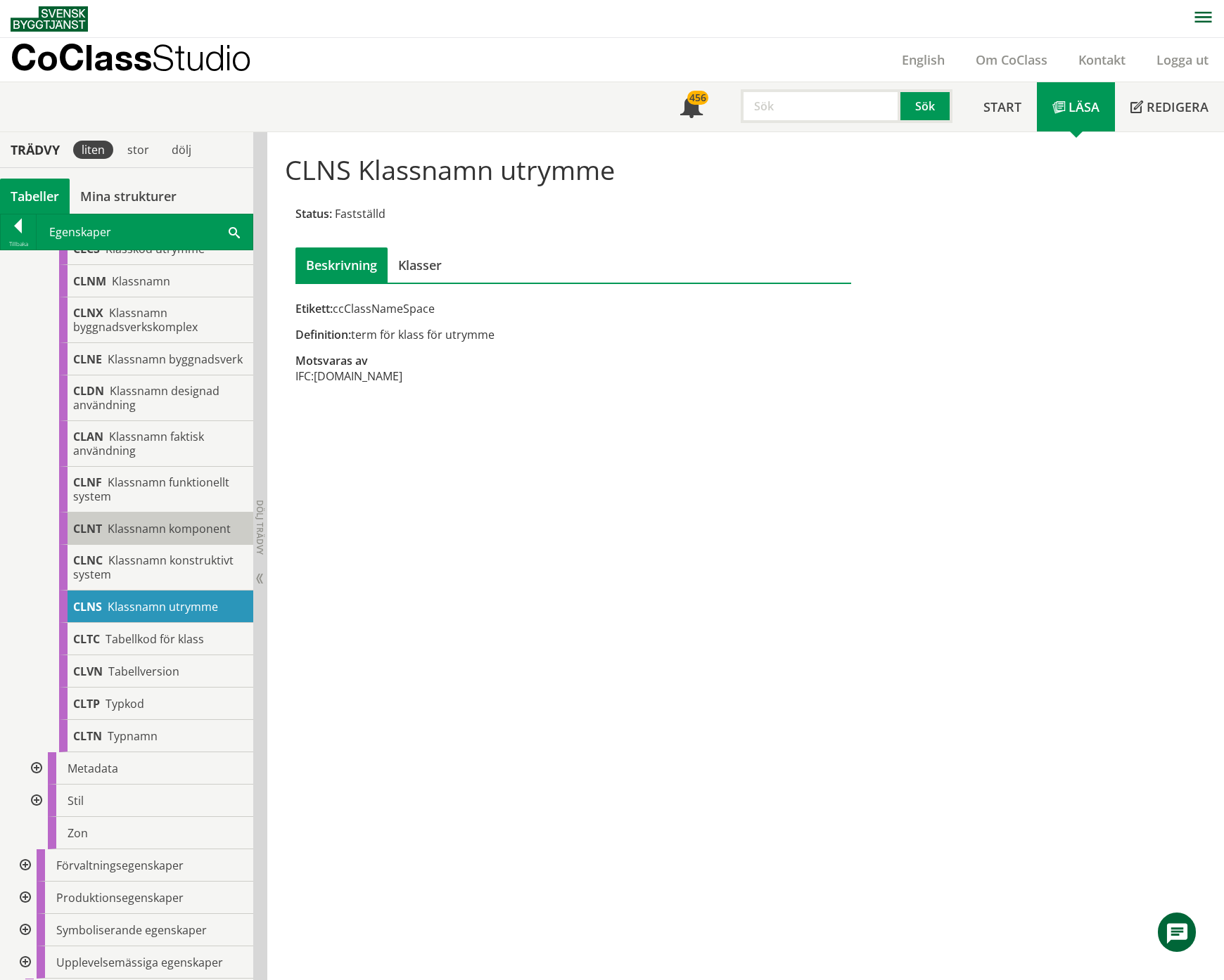
click at [166, 537] on span "Klassnamn komponent" at bounding box center [169, 529] width 123 height 15
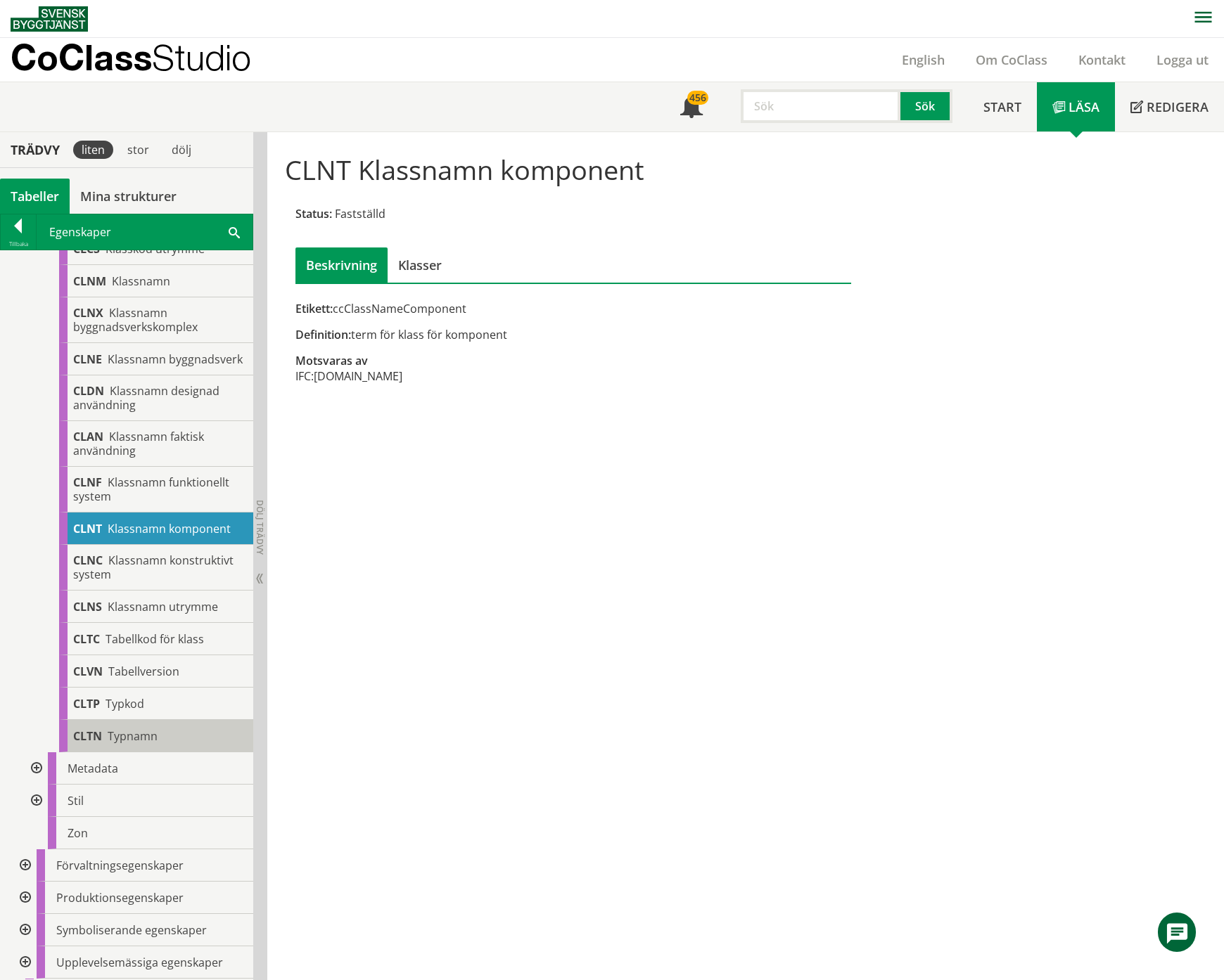
click at [134, 744] on span "Typnamn" at bounding box center [133, 736] width 50 height 15
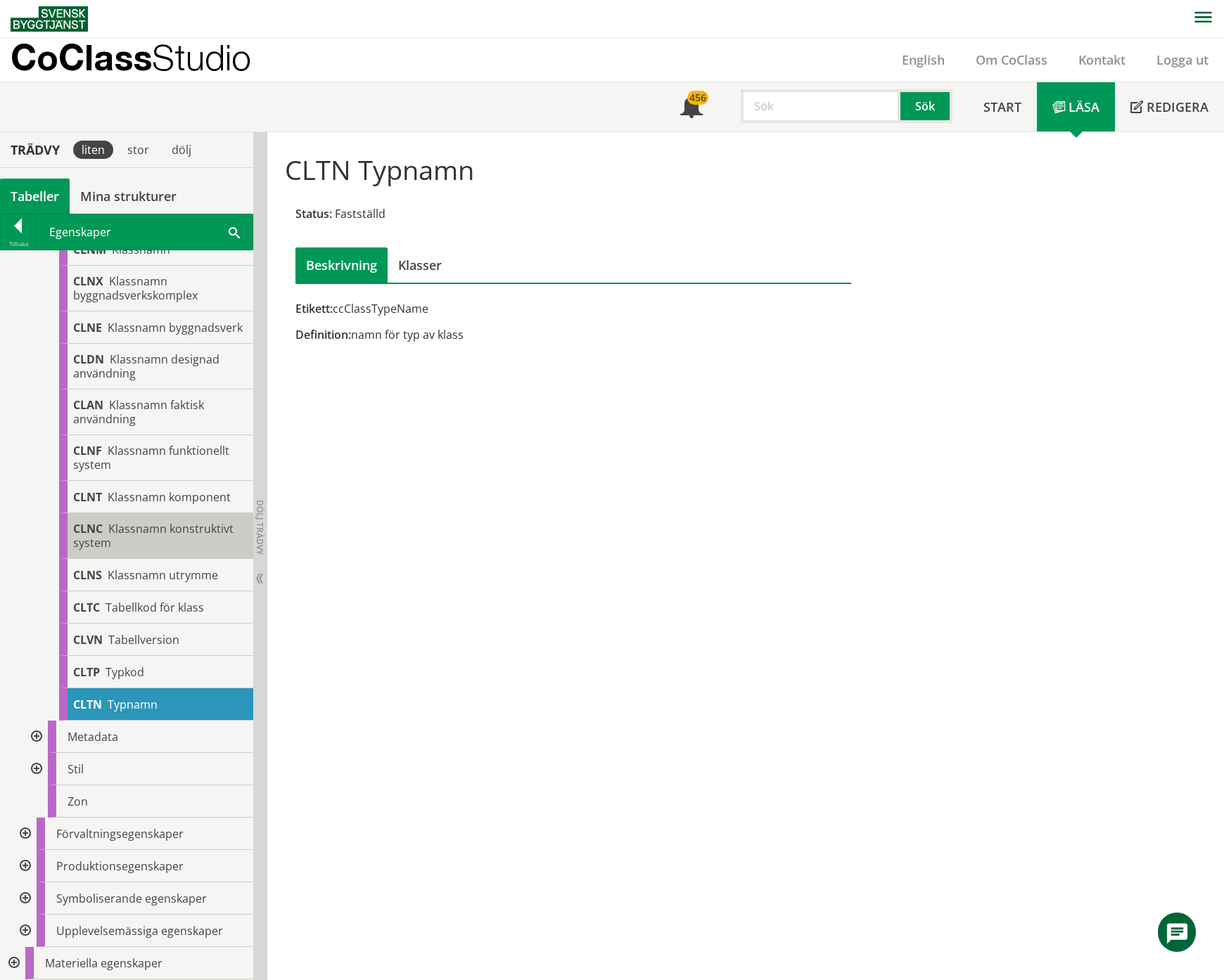
scroll to position [4024, 0]
click at [35, 735] on div at bounding box center [35, 737] width 25 height 32
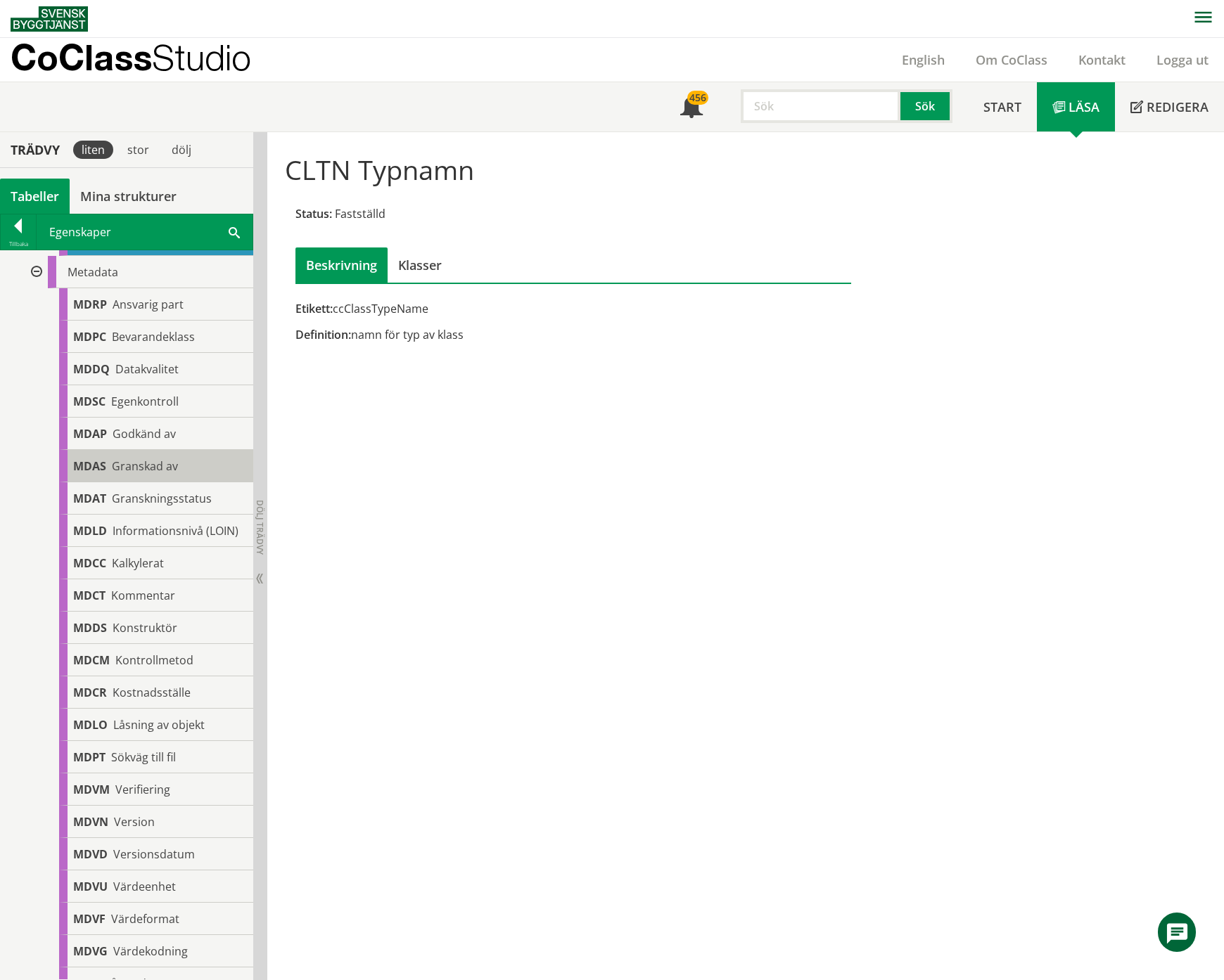
scroll to position [4493, 0]
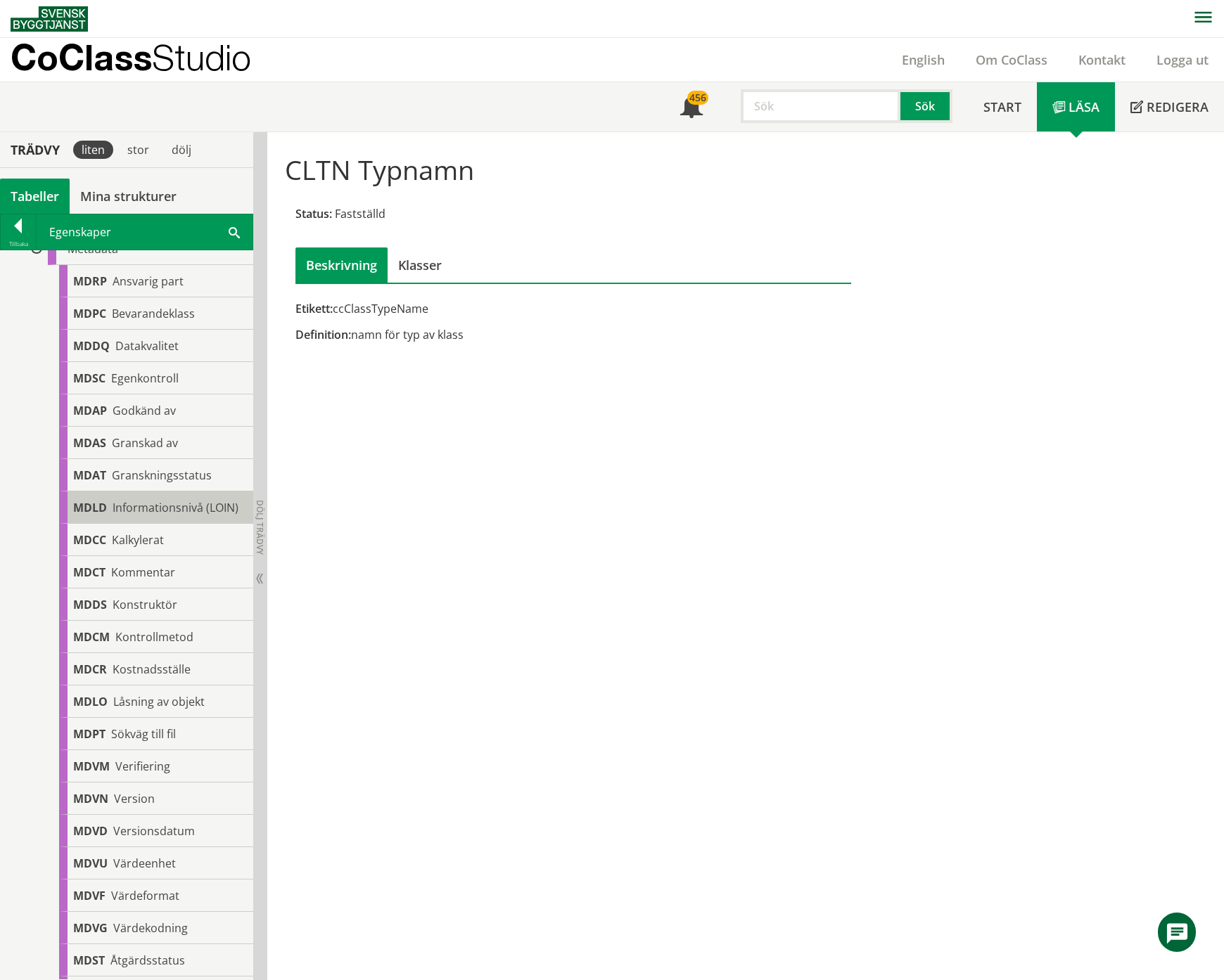
click at [124, 515] on span "Informationsnivå (LOIN)" at bounding box center [174, 507] width 126 height 15
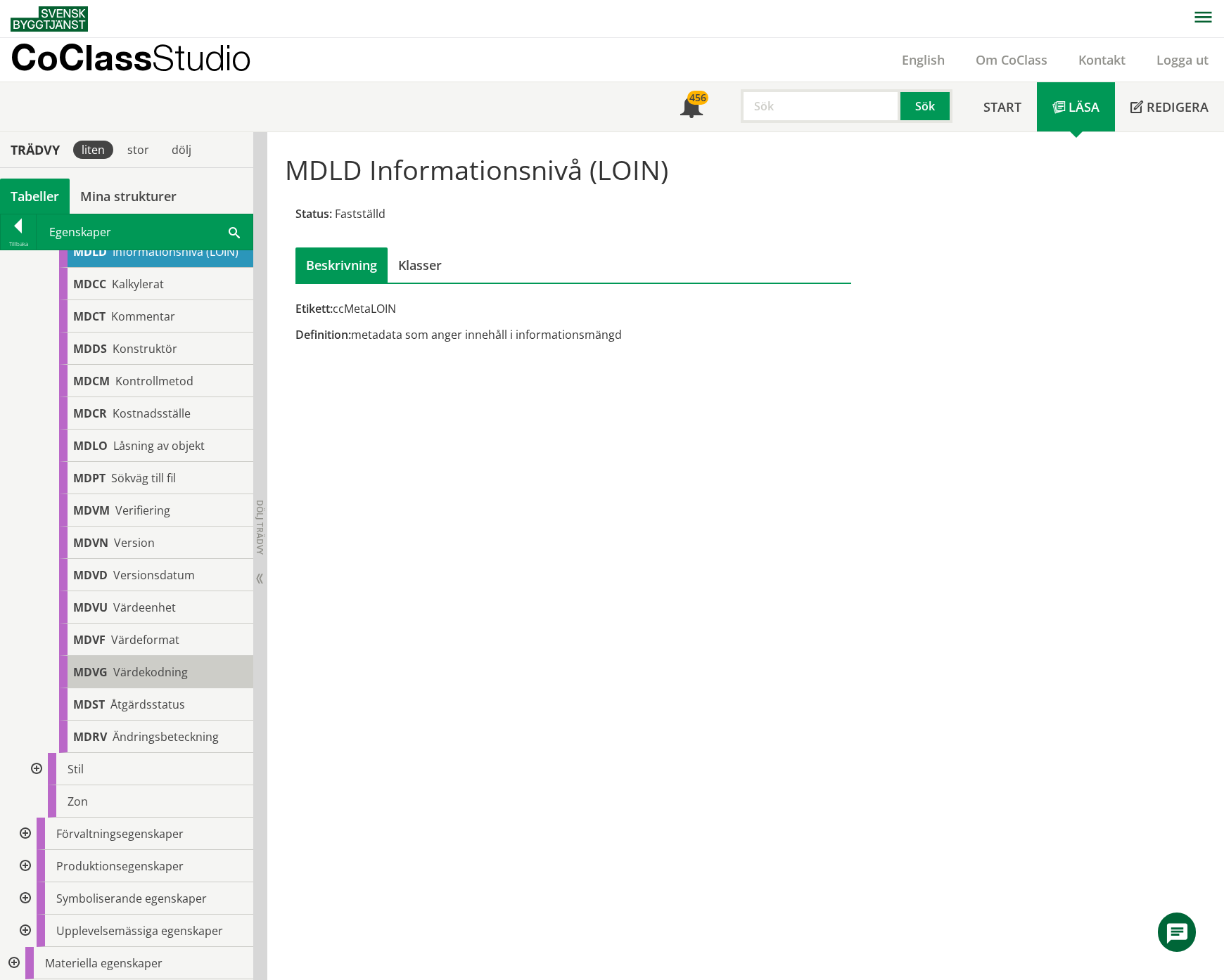
scroll to position [4783, 0]
click at [36, 765] on div at bounding box center [35, 769] width 25 height 32
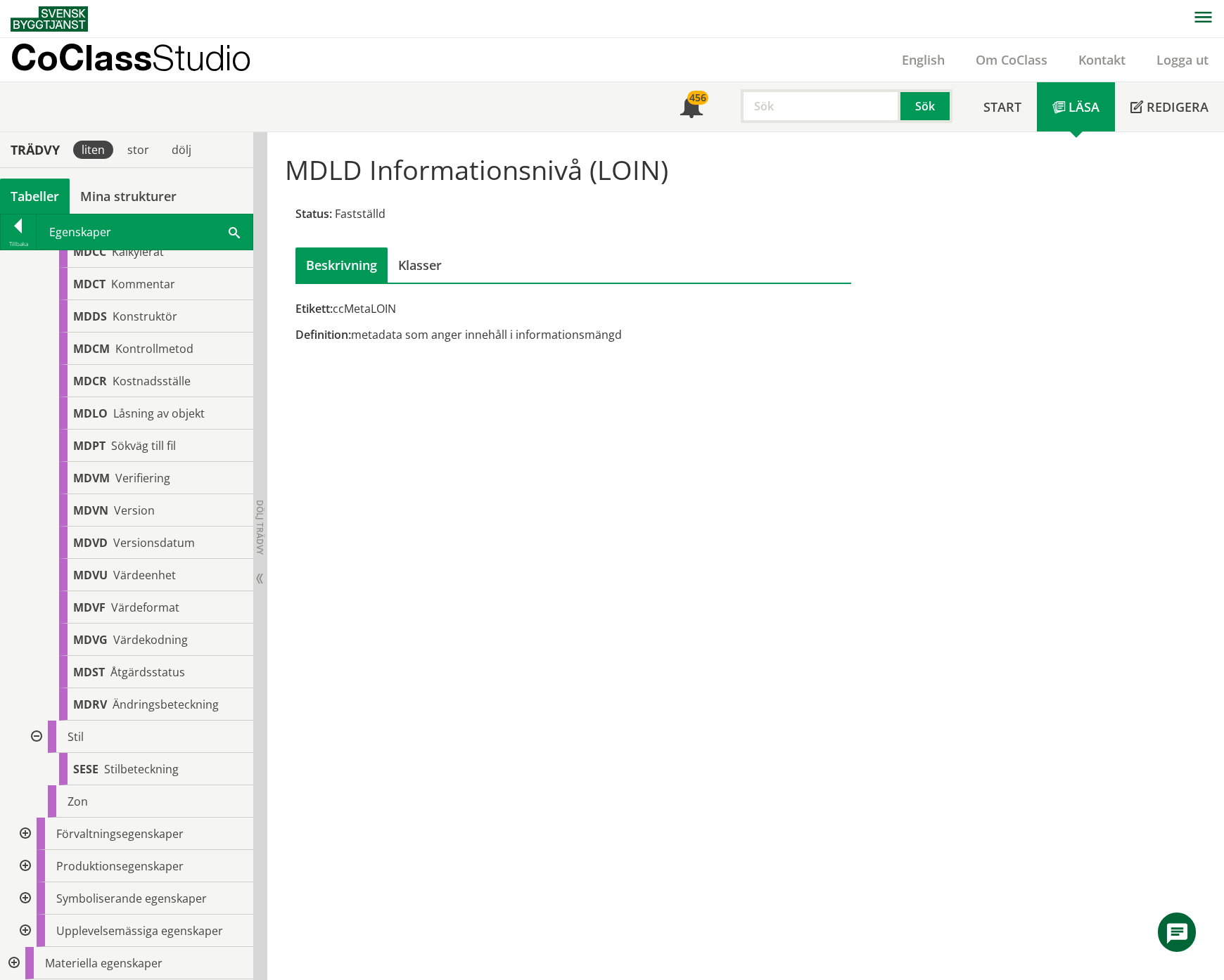
click at [36, 753] on div at bounding box center [35, 737] width 25 height 32
click at [23, 836] on div at bounding box center [24, 834] width 25 height 32
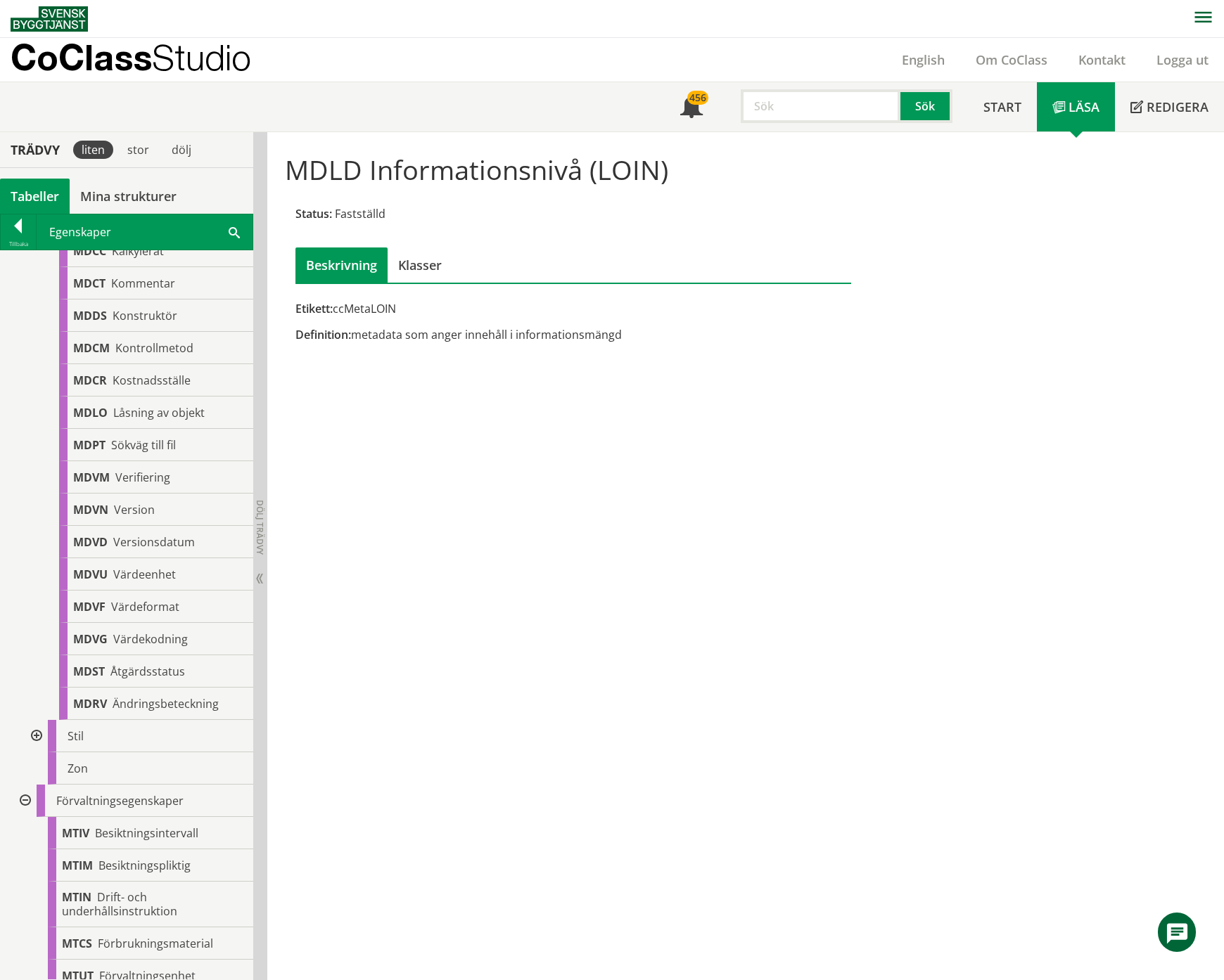
scroll to position [5313, 0]
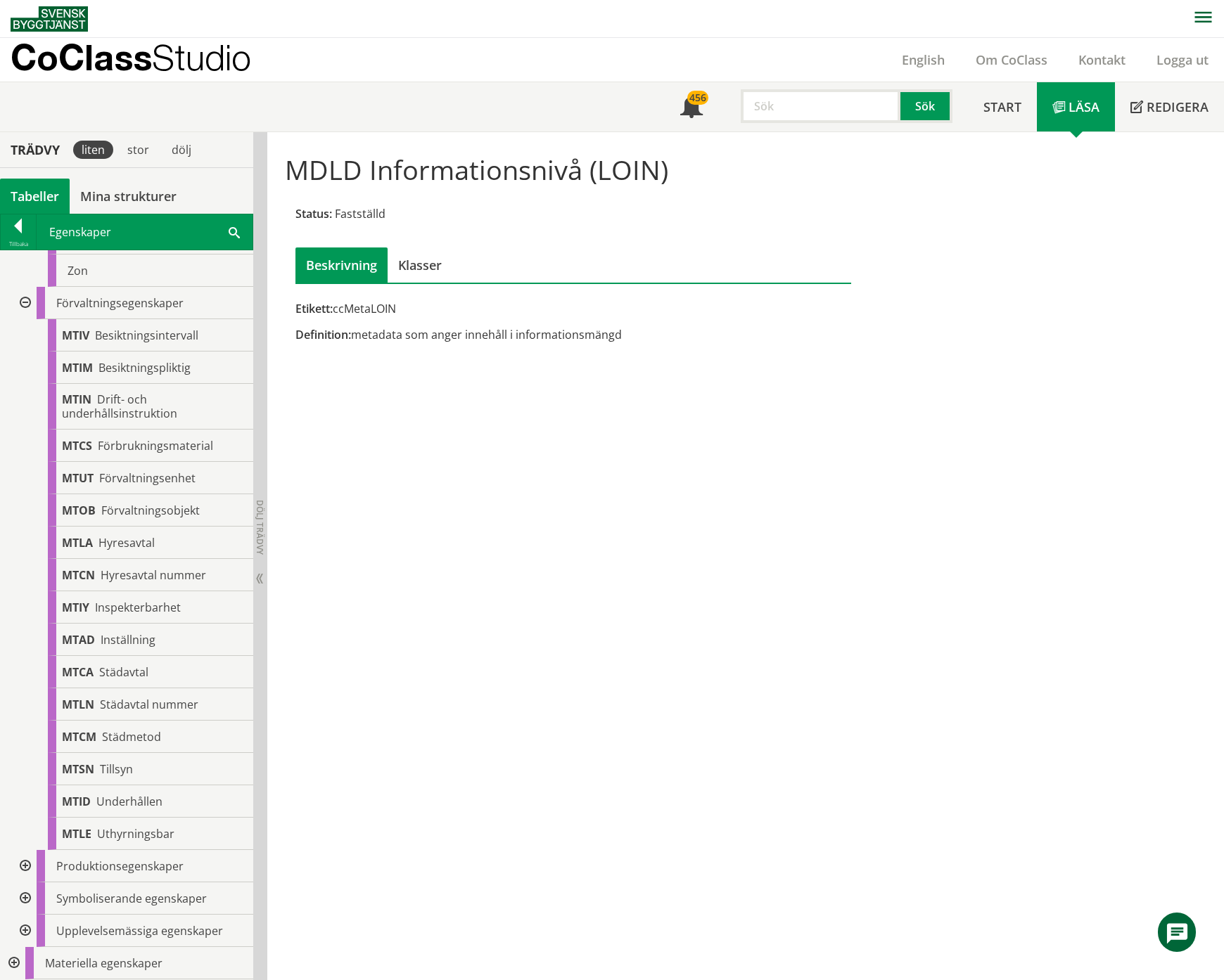
click at [26, 902] on div at bounding box center [24, 899] width 25 height 32
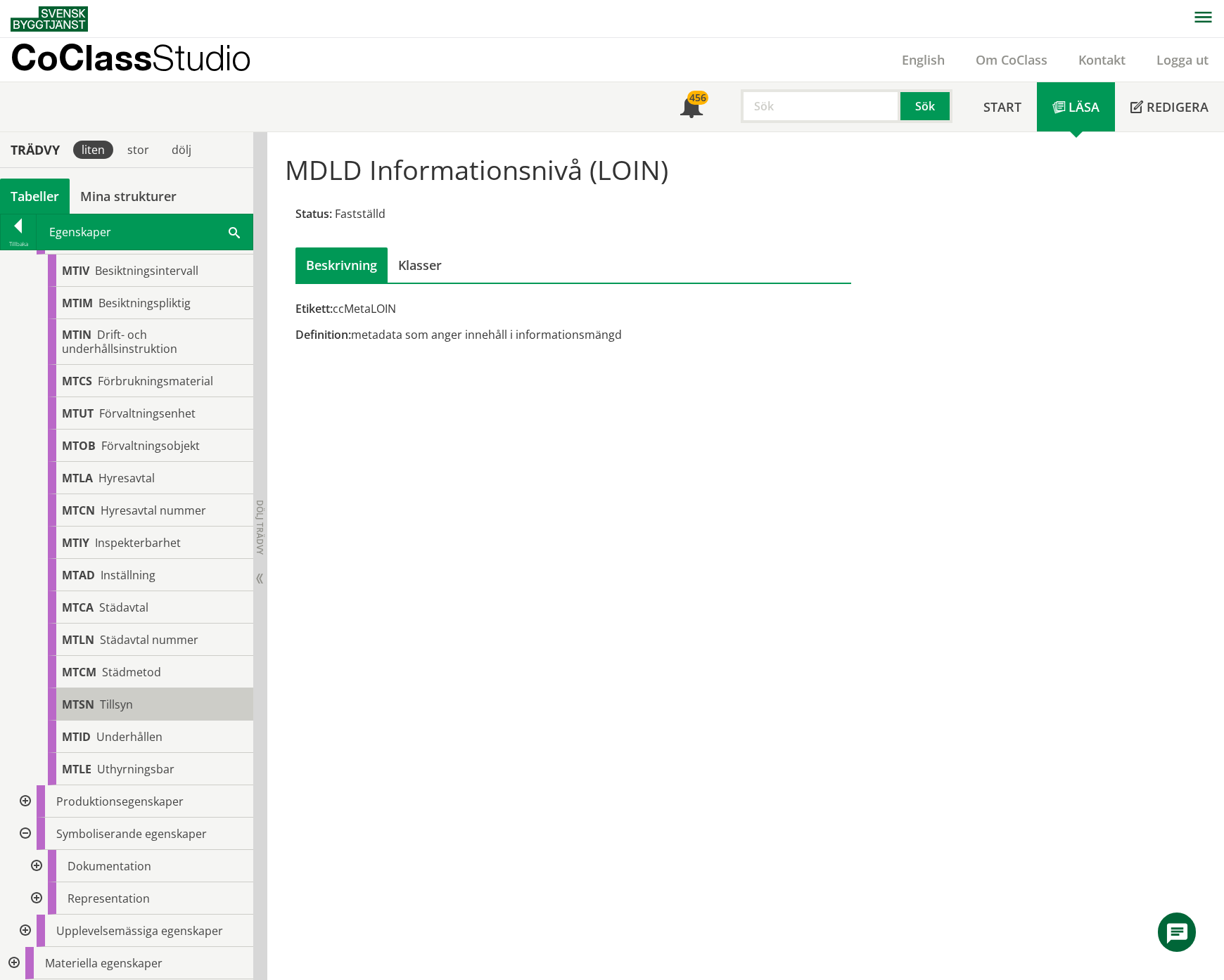
scroll to position [5378, 0]
click at [37, 868] on div at bounding box center [35, 866] width 25 height 32
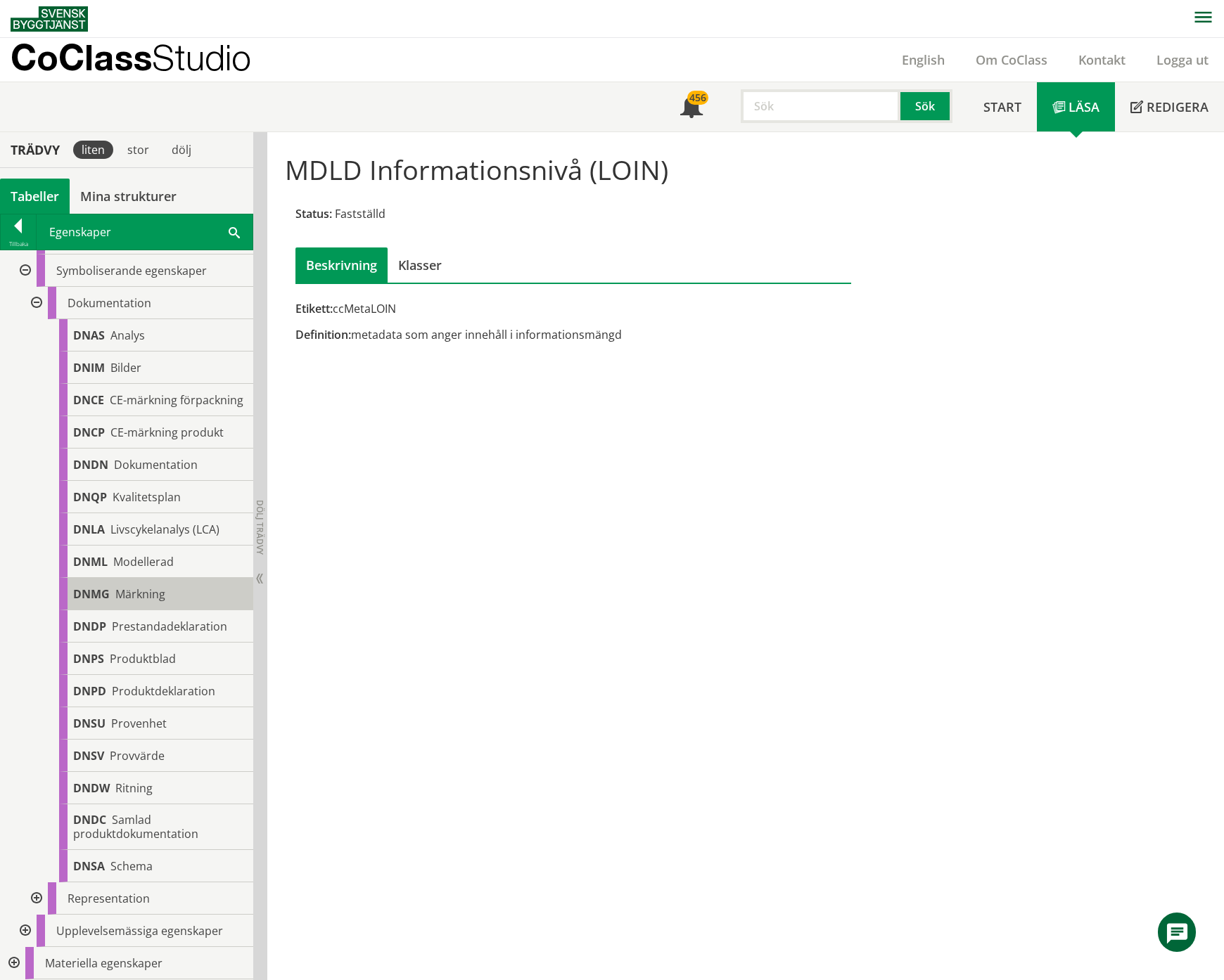
scroll to position [5941, 0]
click at [32, 913] on div at bounding box center [35, 899] width 25 height 32
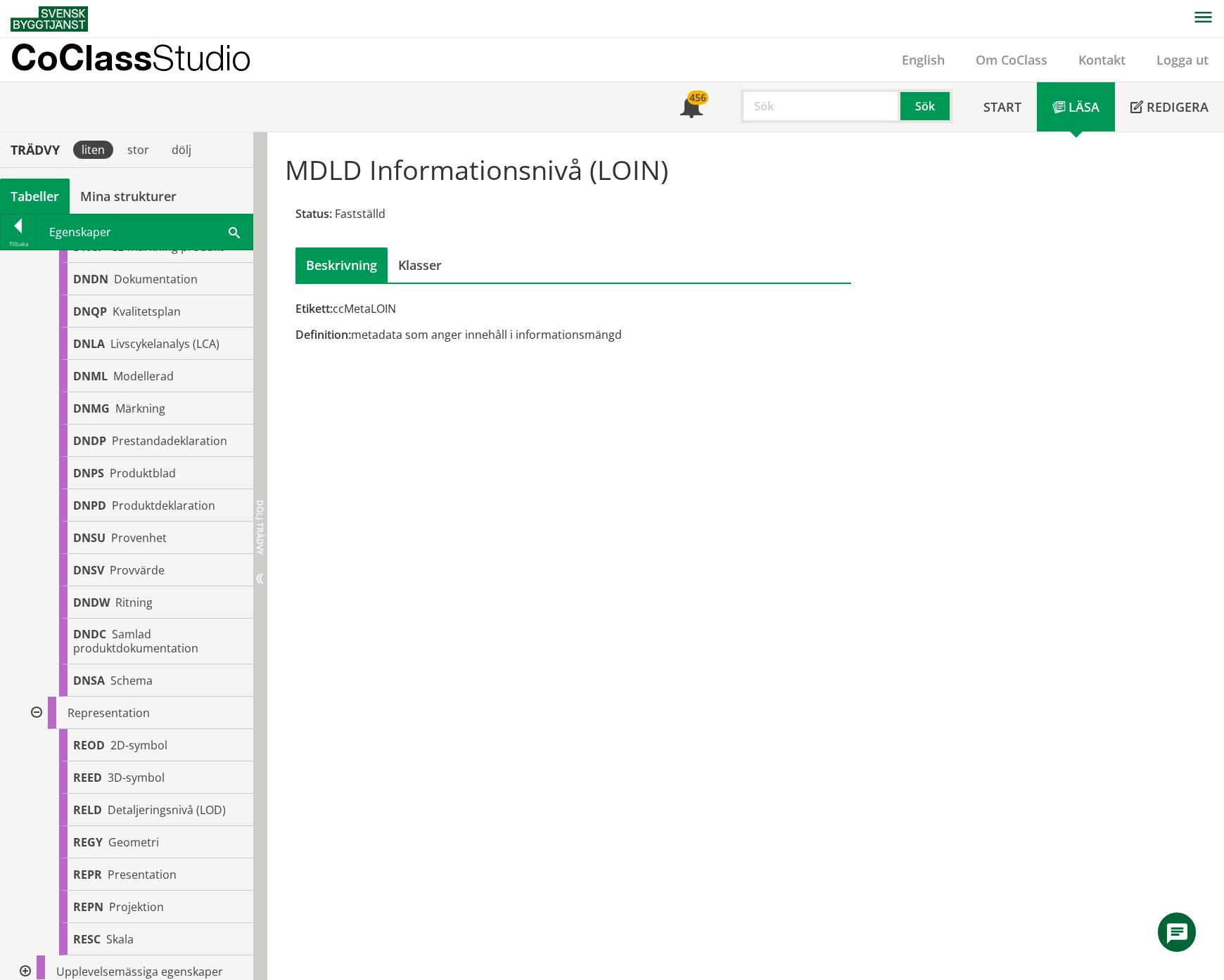
scroll to position [6182, 0]
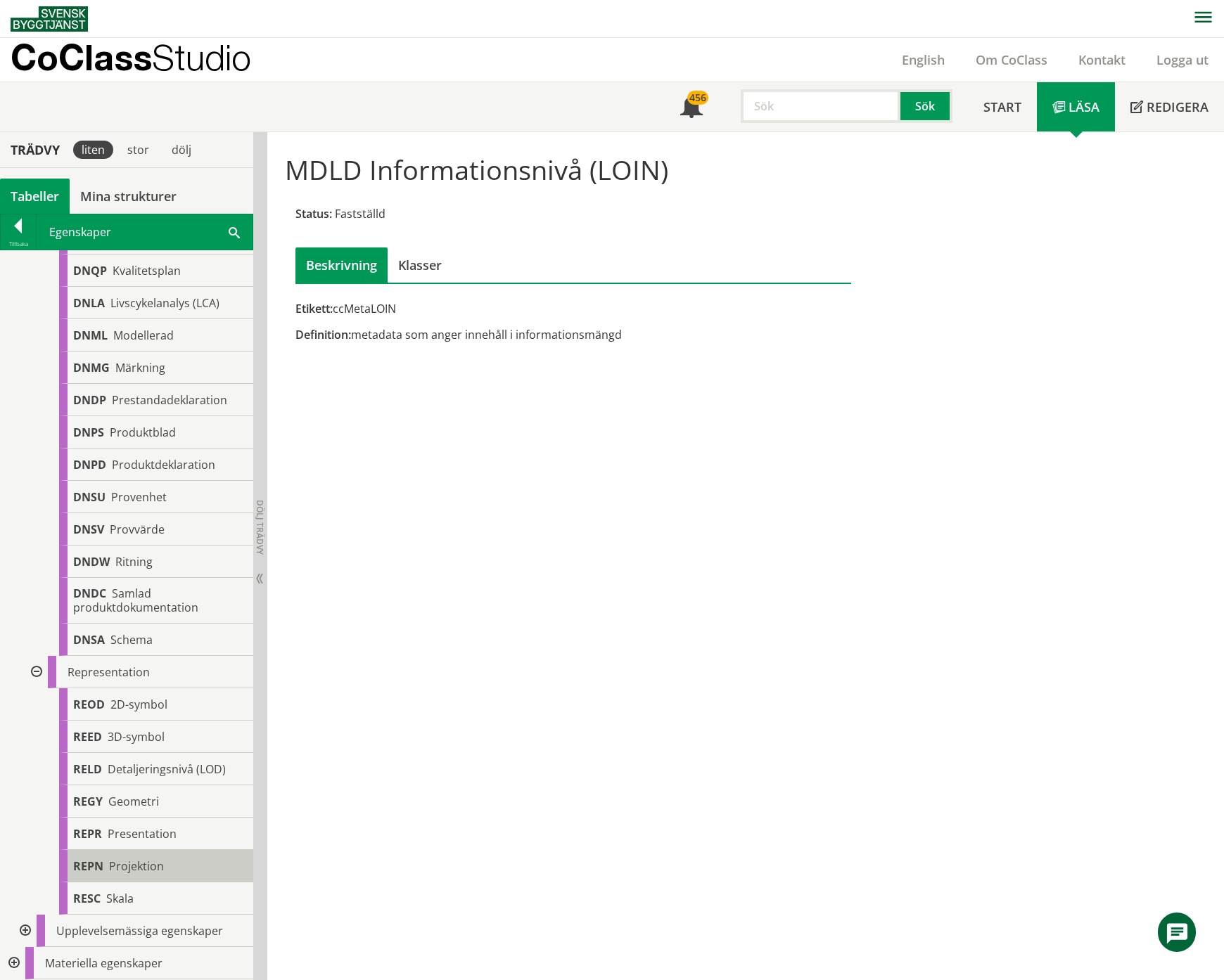
click at [138, 861] on span "Projektion" at bounding box center [136, 866] width 55 height 15
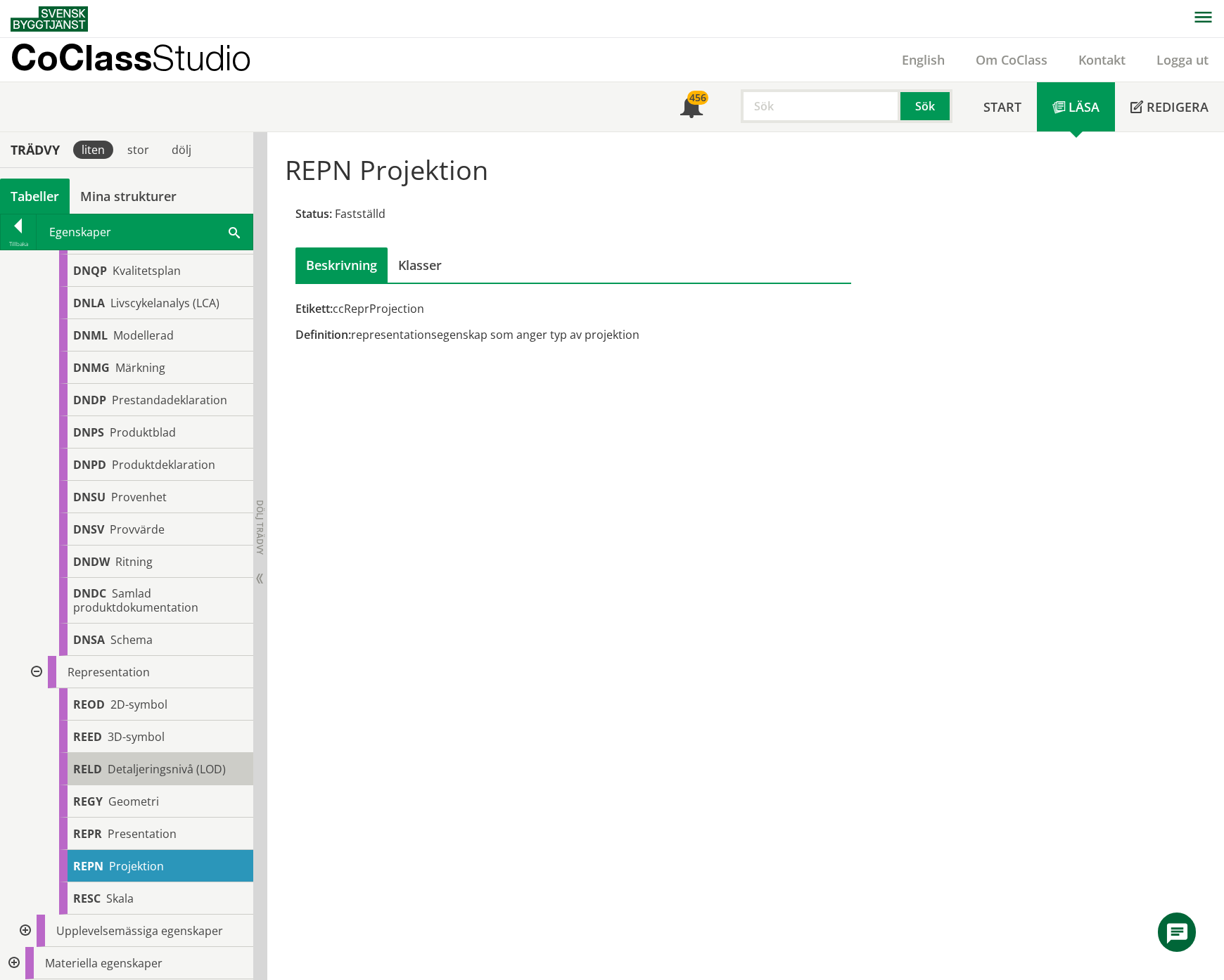
click at [156, 763] on span "Detaljeringsnivå (LOD)" at bounding box center [166, 769] width 118 height 15
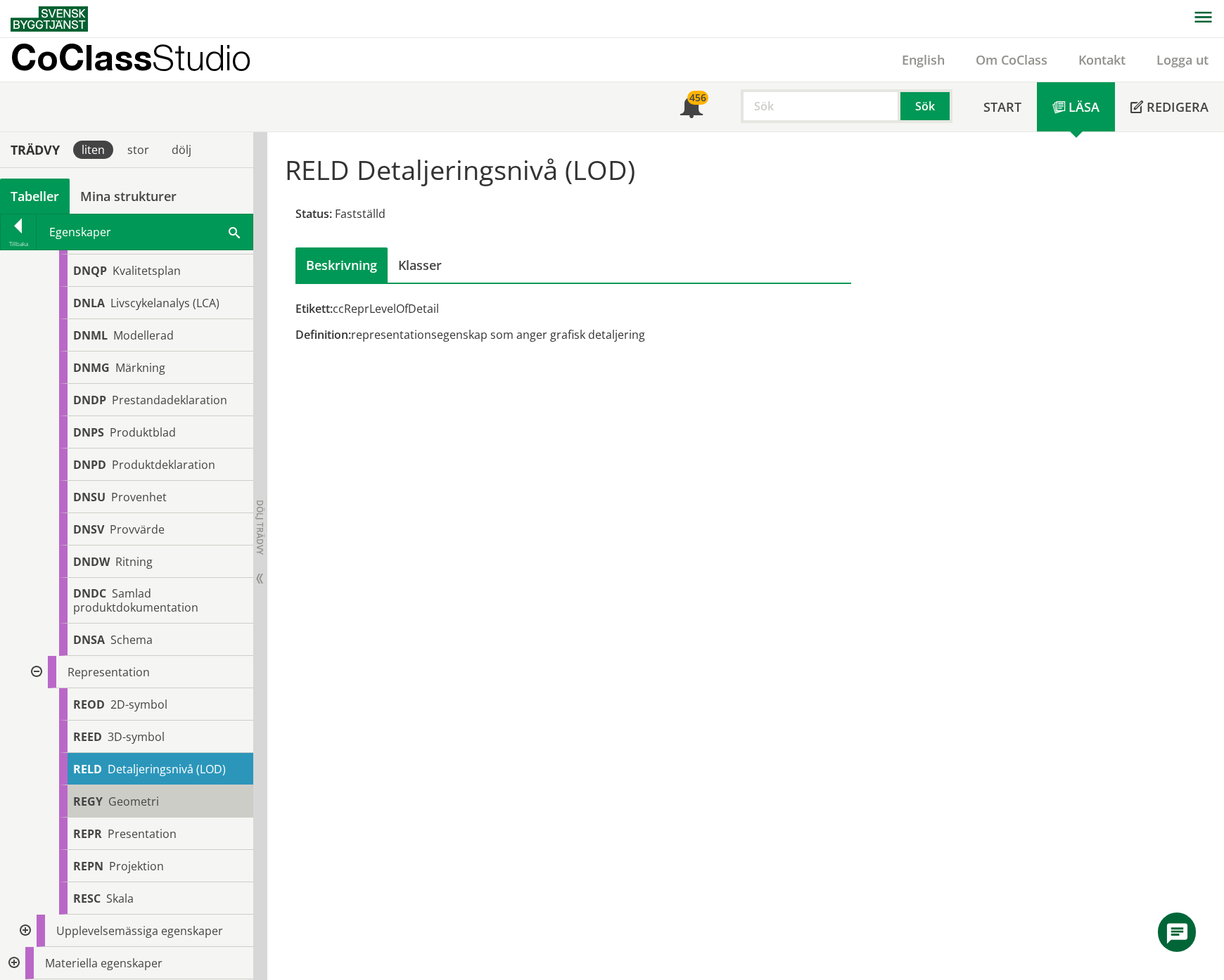
click at [133, 798] on span "Geometri" at bounding box center [134, 801] width 51 height 15
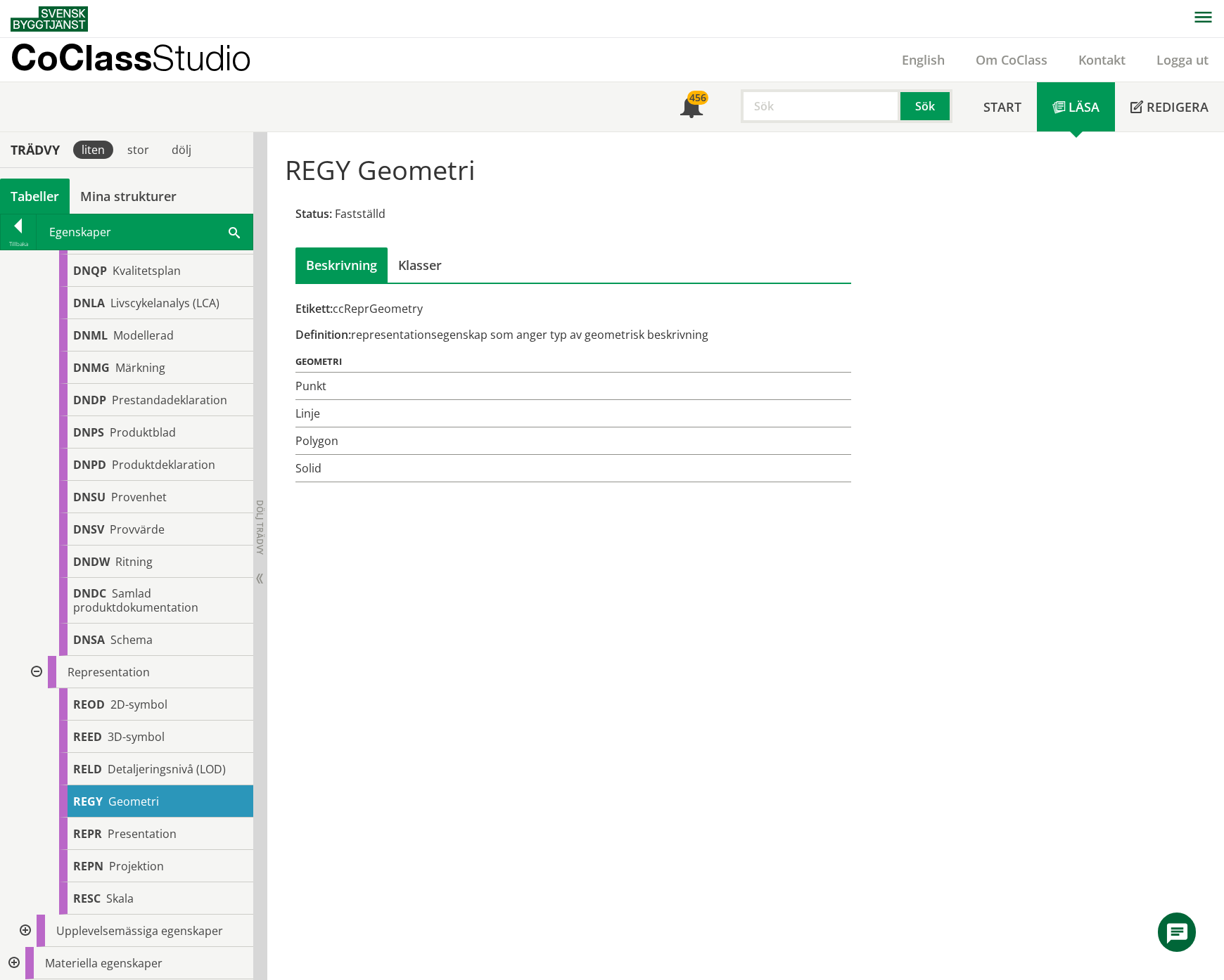
click at [12, 967] on div at bounding box center [12, 963] width 25 height 32
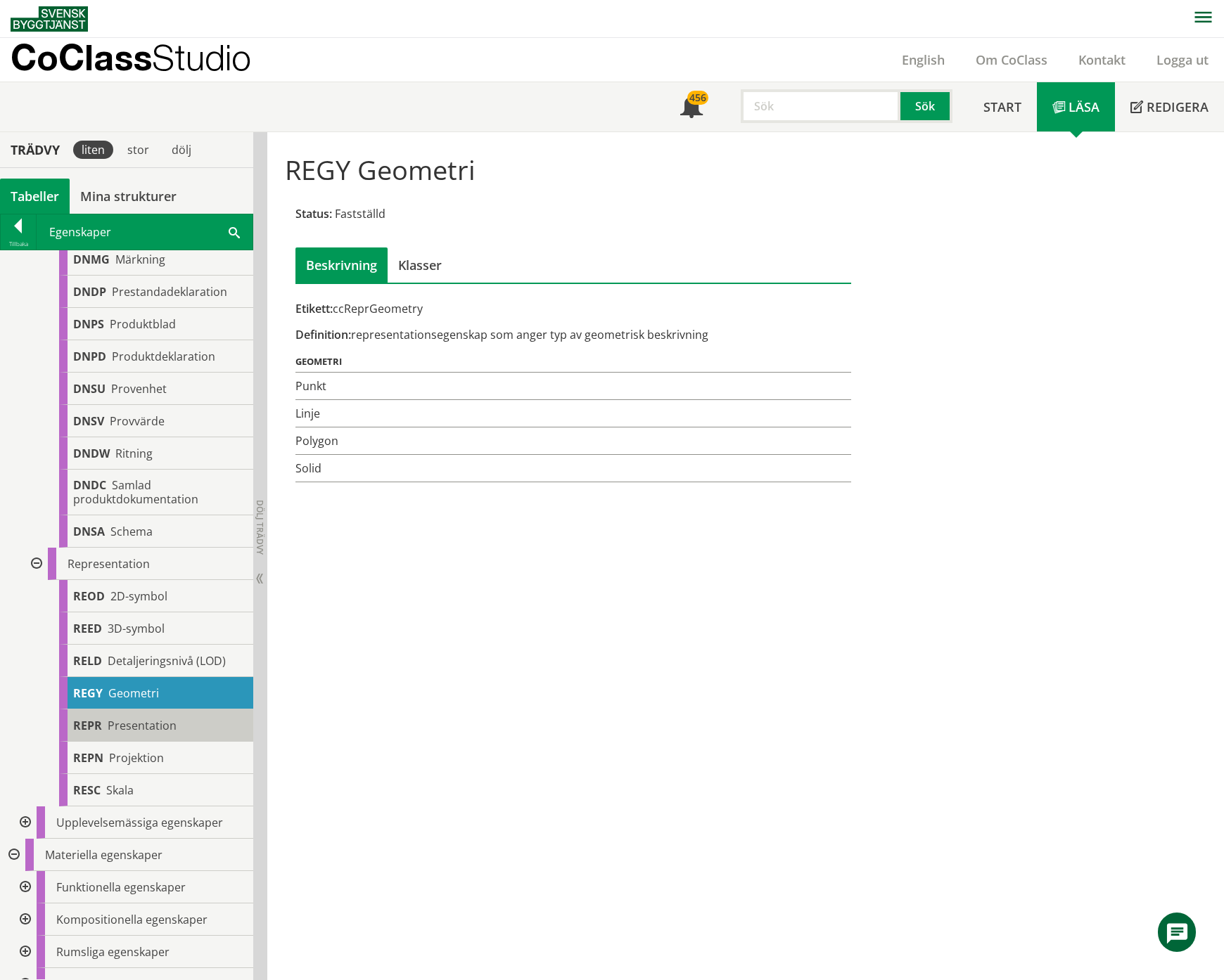
scroll to position [6311, 0]
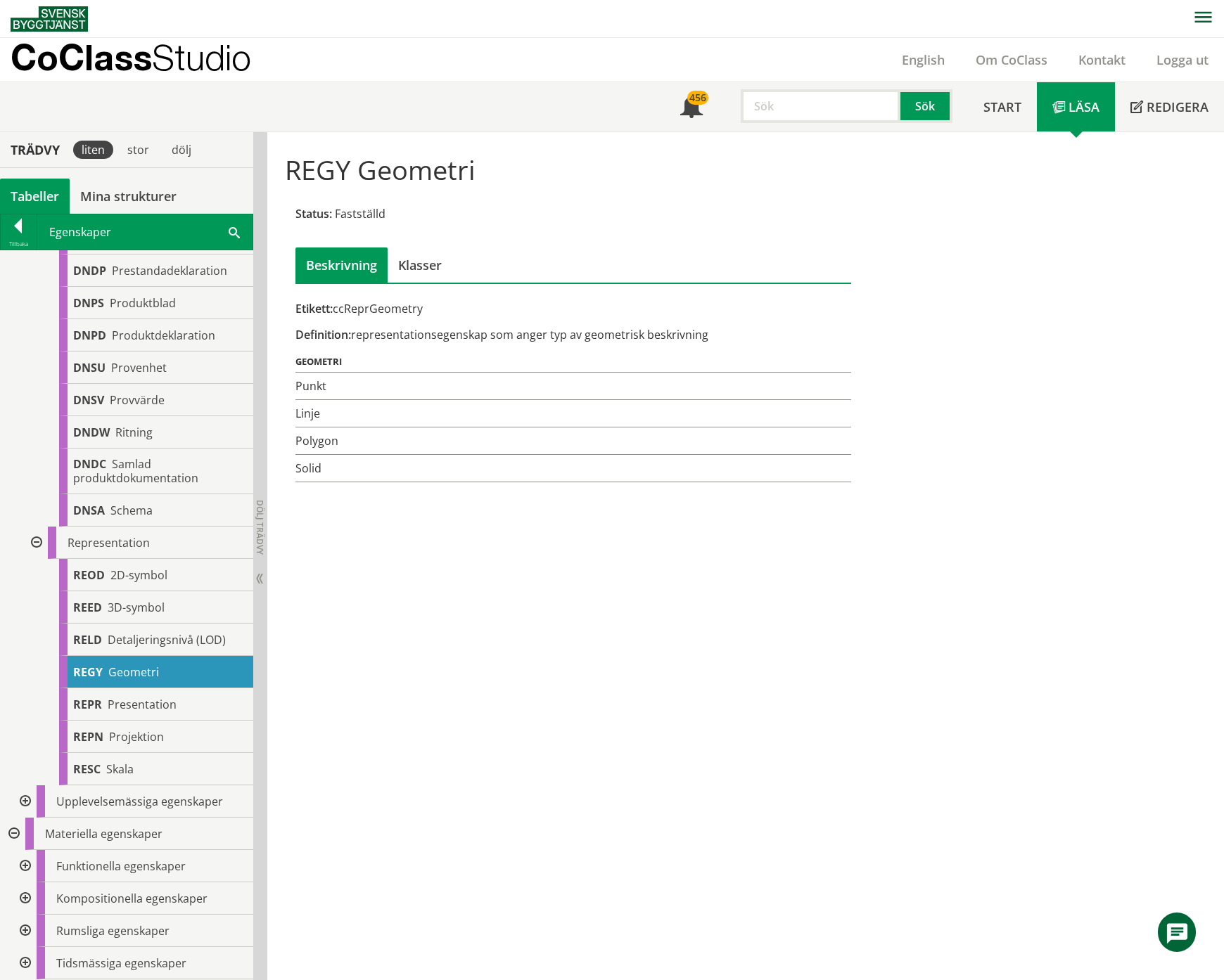
click at [25, 933] on div at bounding box center [24, 931] width 25 height 32
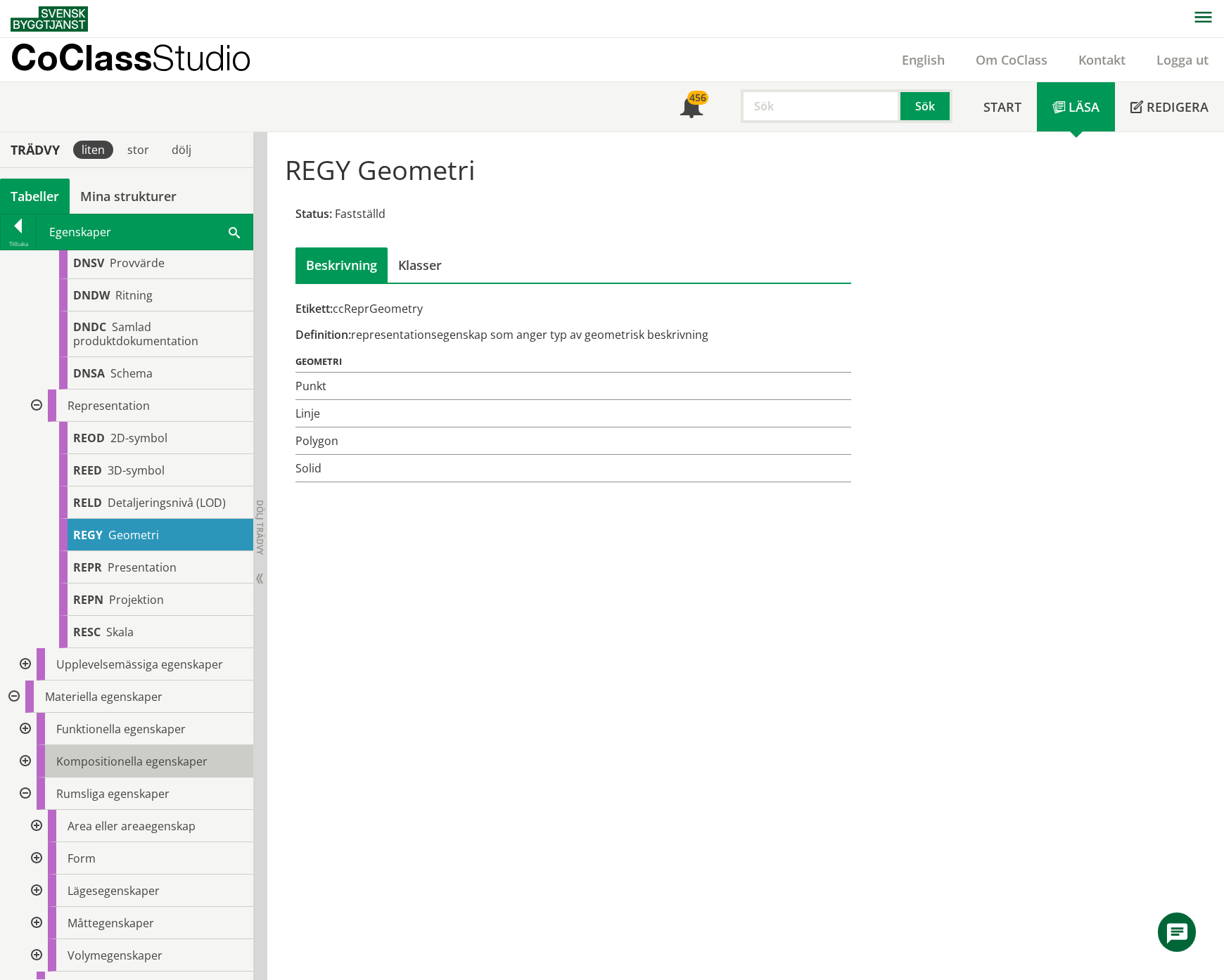
scroll to position [6474, 0]
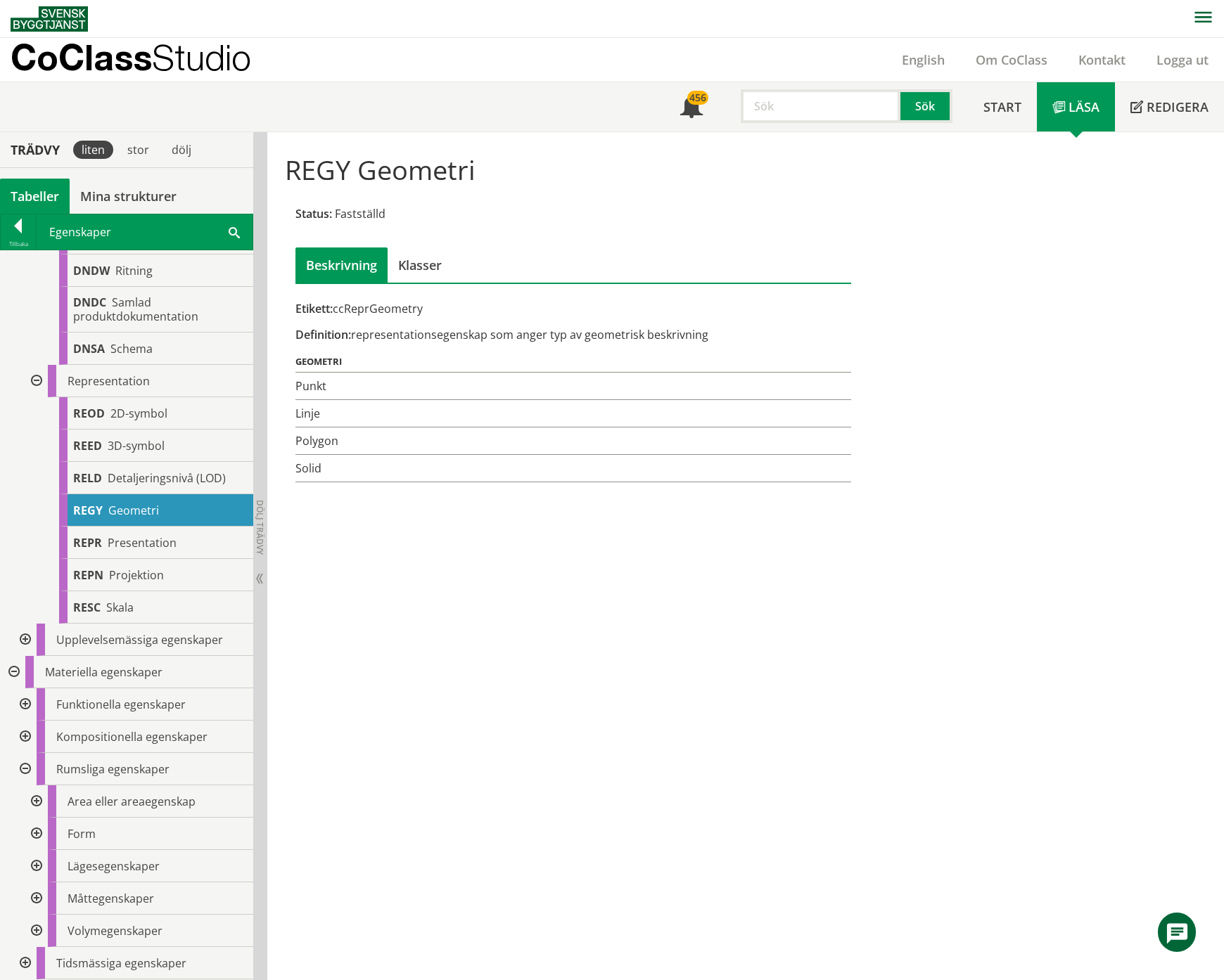
click at [36, 799] on div at bounding box center [35, 802] width 25 height 32
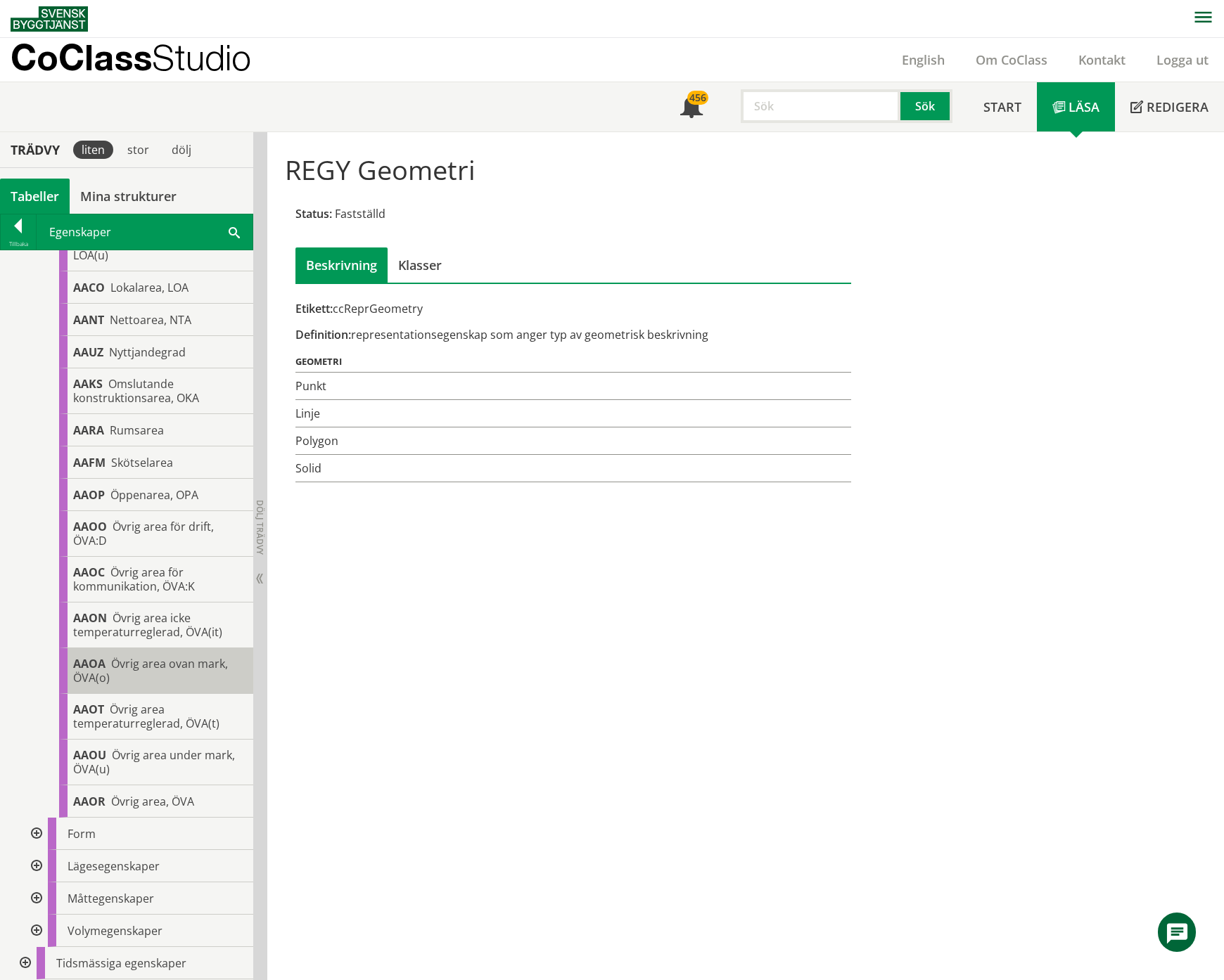
scroll to position [8930, 0]
click at [36, 831] on div at bounding box center [35, 834] width 25 height 32
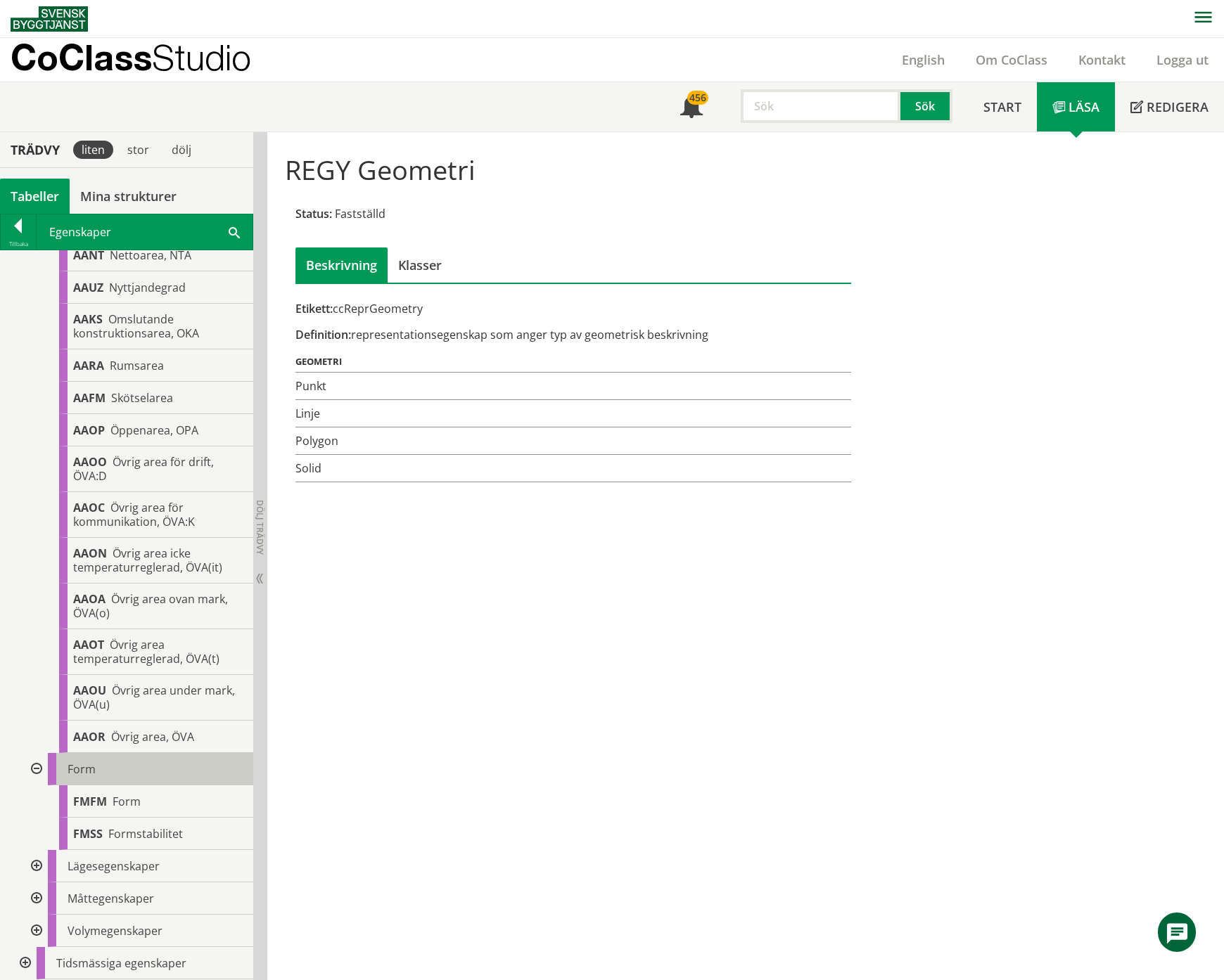
scroll to position [8995, 0]
click at [36, 896] on div at bounding box center [35, 899] width 25 height 32
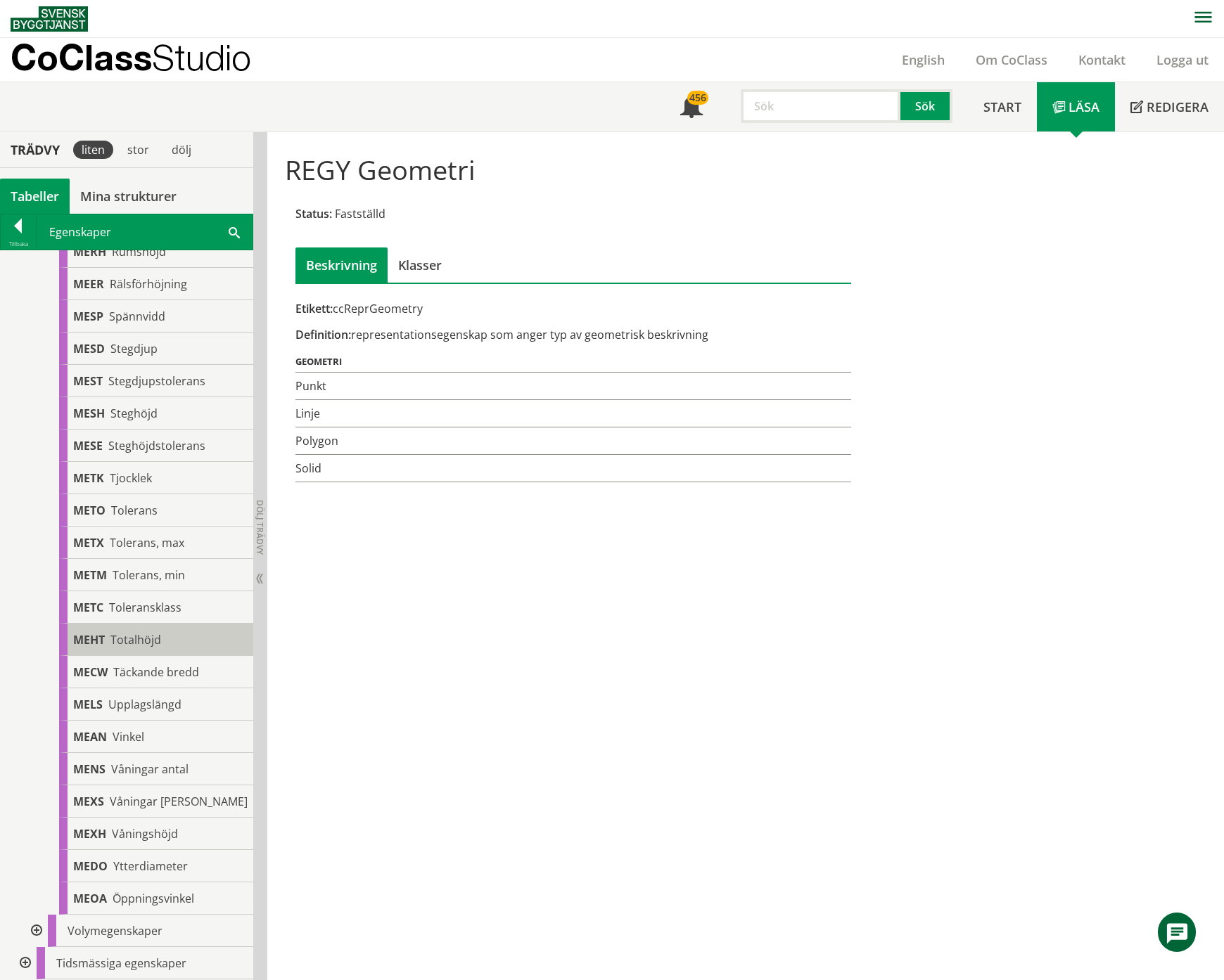
scroll to position [10770, 0]
click at [37, 932] on div at bounding box center [35, 931] width 25 height 32
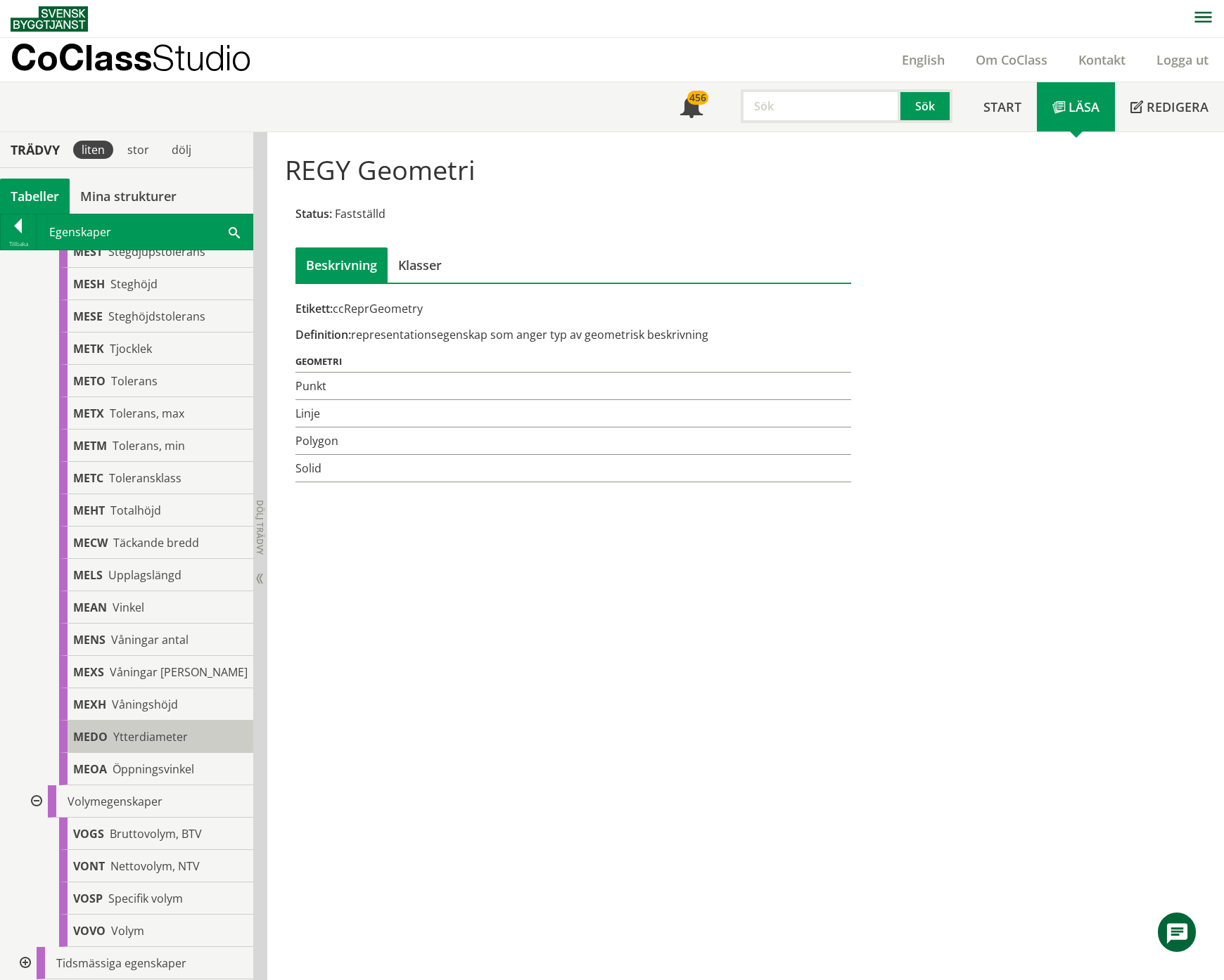
scroll to position [10899, 0]
click at [22, 962] on div at bounding box center [24, 963] width 25 height 32
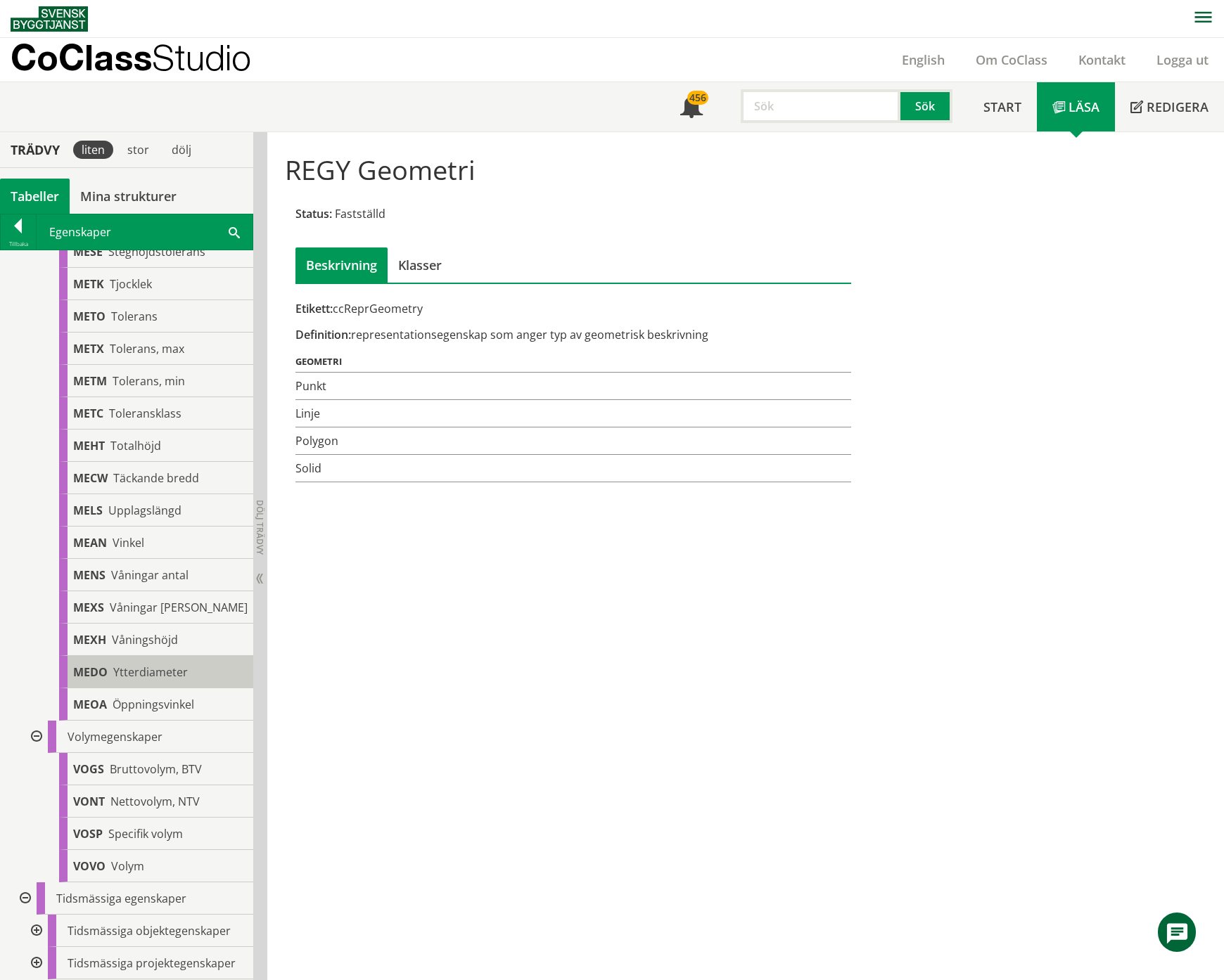
scroll to position [10964, 0]
click at [39, 932] on div at bounding box center [35, 931] width 25 height 32
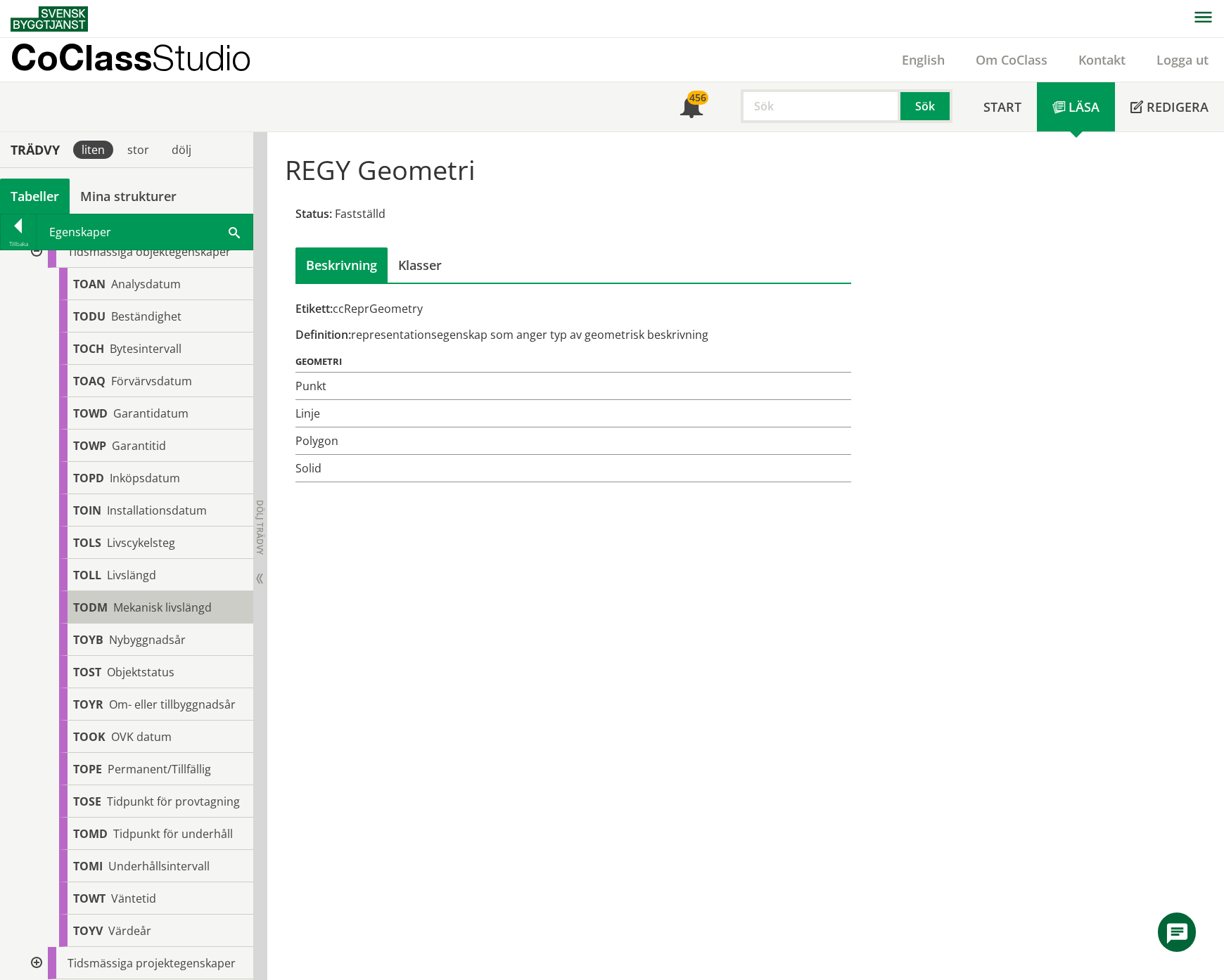
scroll to position [11670, 0]
click at [36, 965] on div at bounding box center [35, 963] width 25 height 32
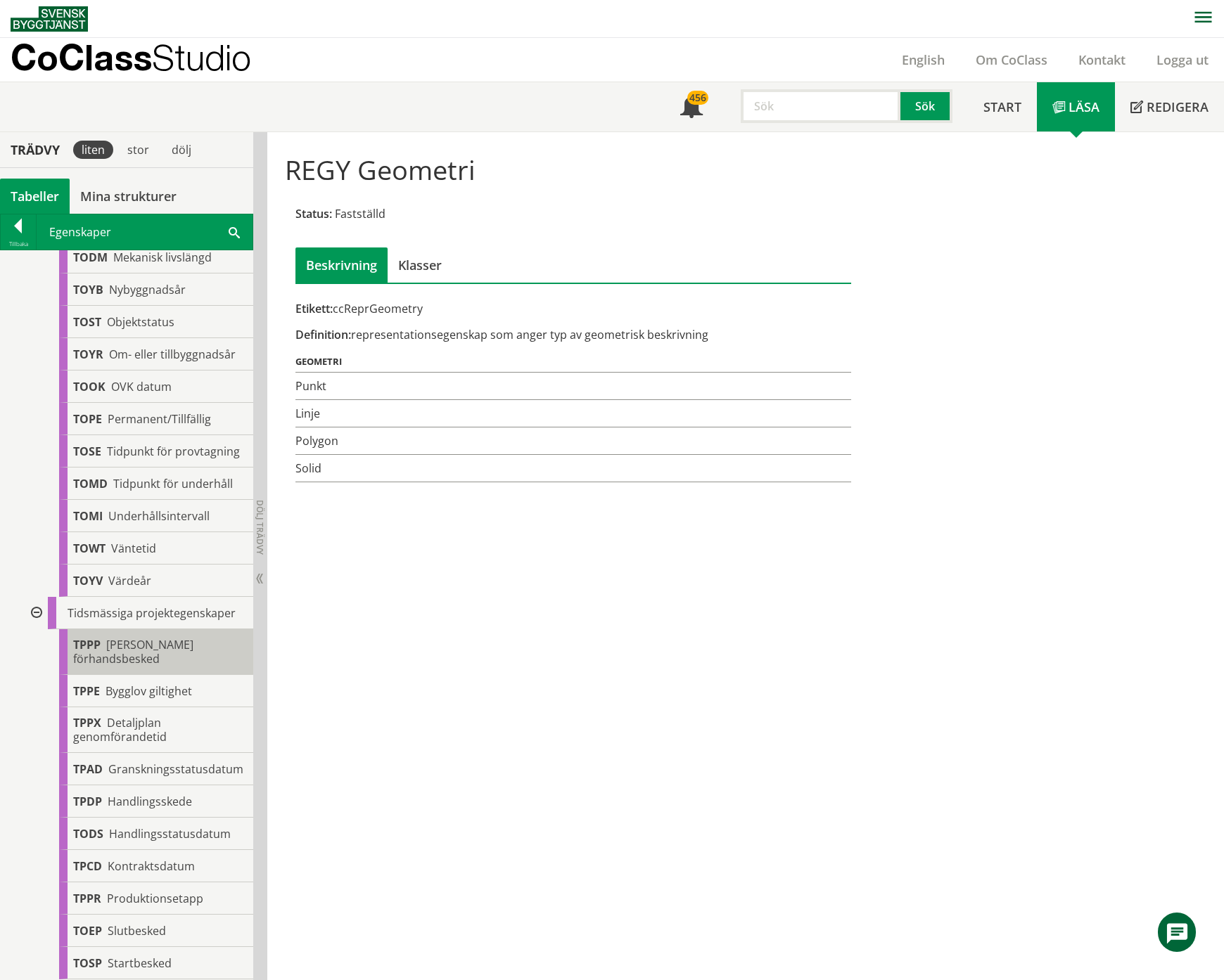
scroll to position [12033, 0]
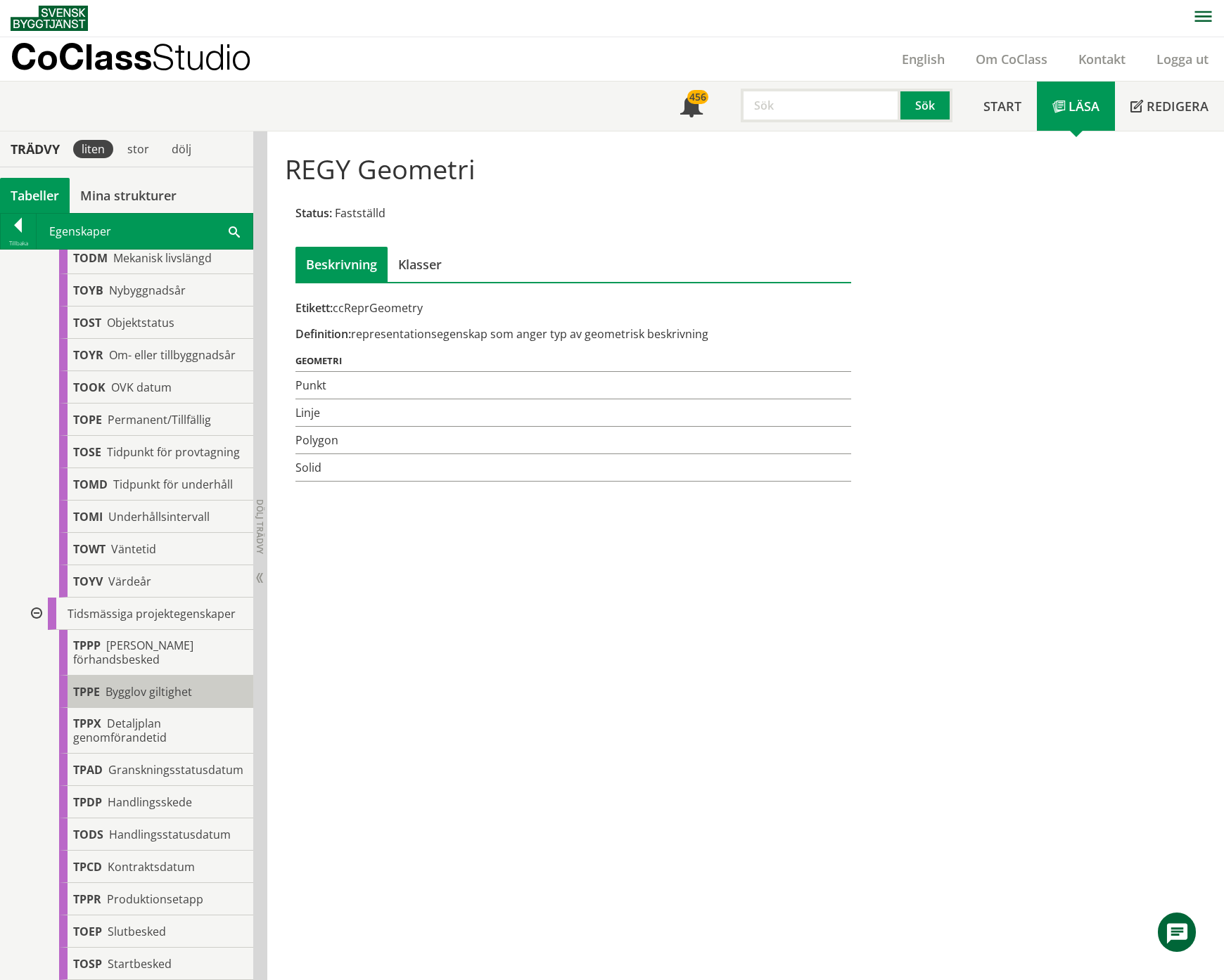
click at [166, 684] on span "Bygglov giltighet" at bounding box center [149, 692] width 86 height 15
